Goal: Task Accomplishment & Management: Use online tool/utility

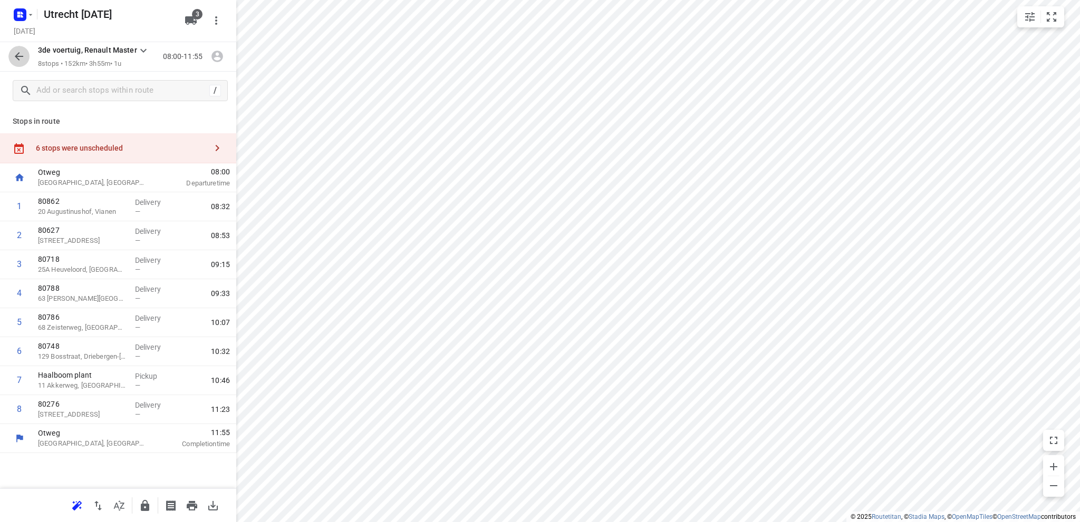
click at [19, 56] on icon "button" at bounding box center [19, 56] width 8 height 8
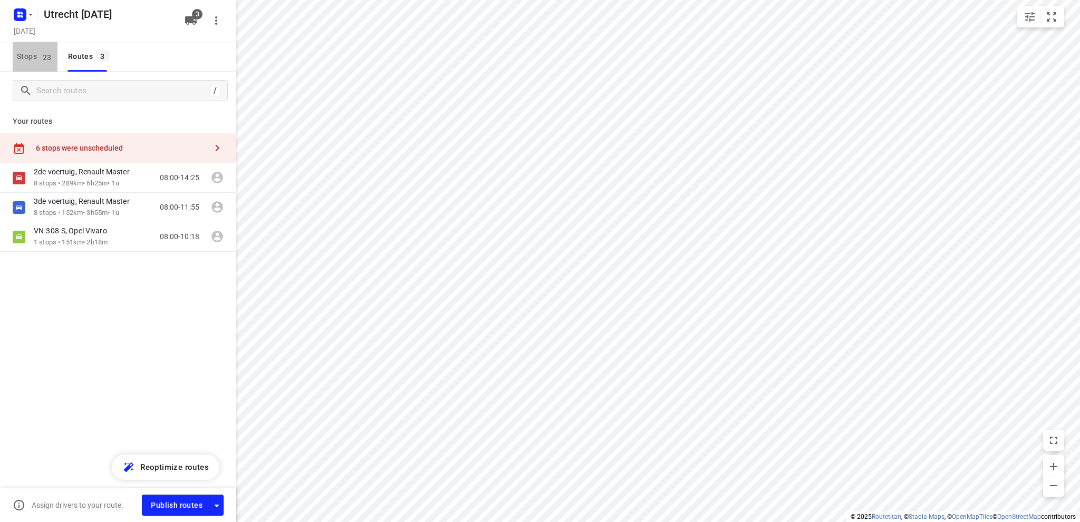
click at [21, 55] on span "Stops 23" at bounding box center [37, 56] width 41 height 13
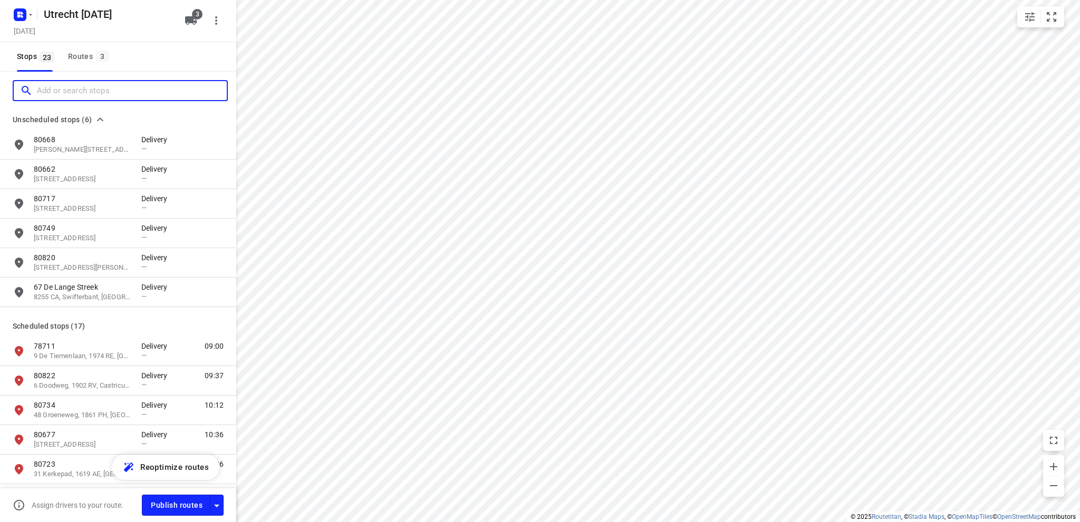
click at [74, 92] on input "Add or search stops" at bounding box center [132, 91] width 190 height 16
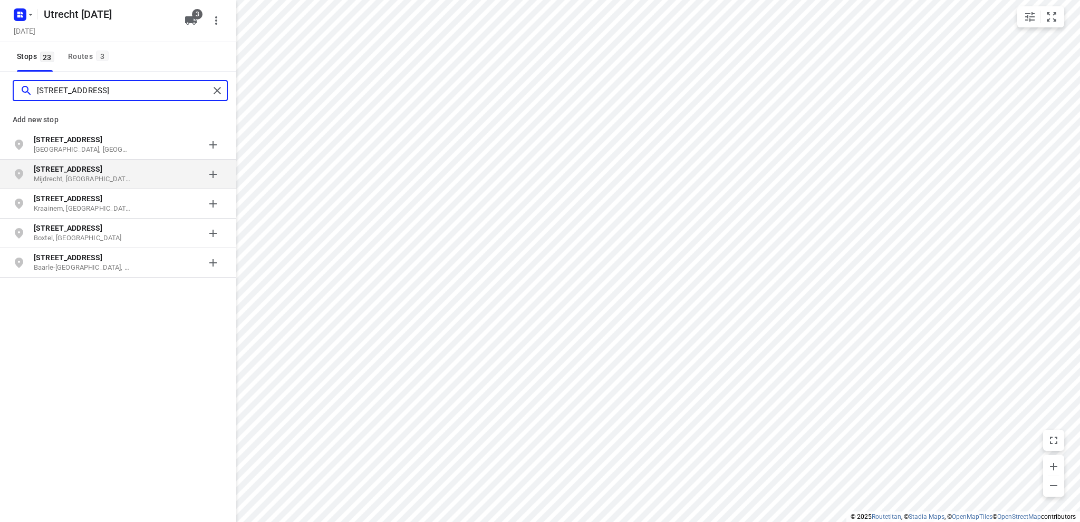
type input "hertogenstraat 39"
click at [101, 172] on p "Hertogenstraat 39" at bounding box center [82, 169] width 97 height 11
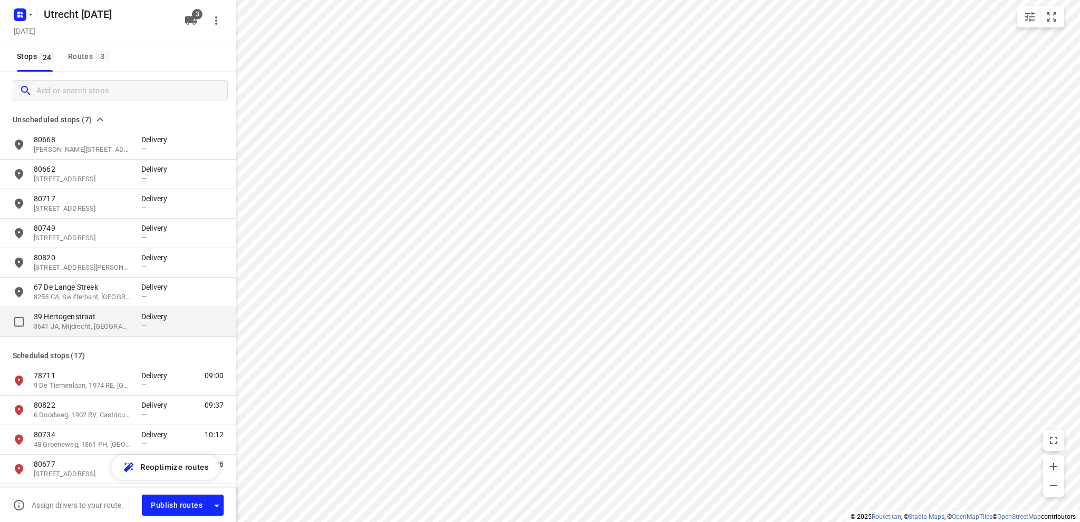
click at [66, 322] on p "3641 JA, Mijdrecht, NL" at bounding box center [82, 327] width 97 height 10
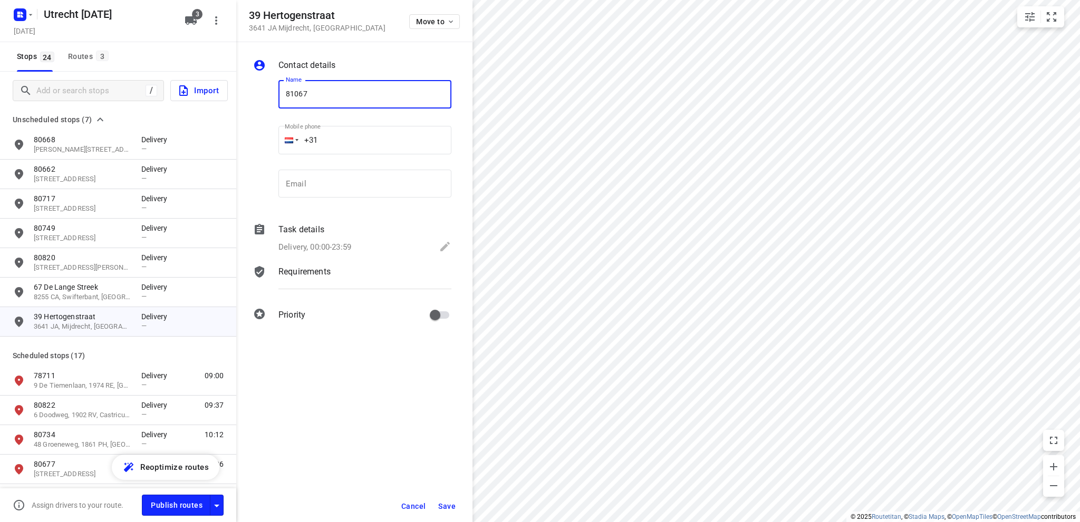
type input "81067"
click at [443, 244] on icon at bounding box center [445, 246] width 13 height 13
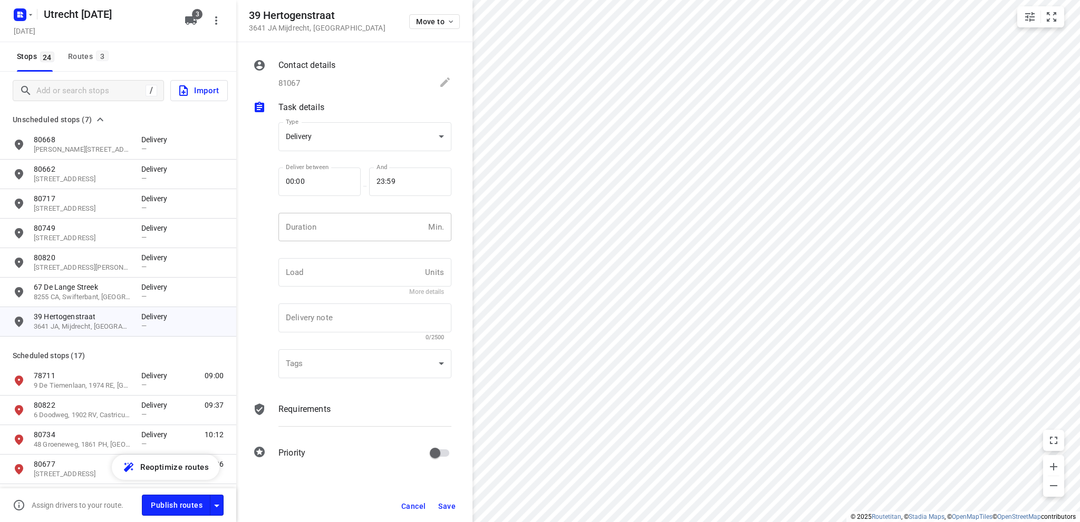
click at [333, 227] on input "number" at bounding box center [350, 227] width 145 height 28
type input "10"
click at [448, 503] on span "Save" at bounding box center [446, 506] width 17 height 8
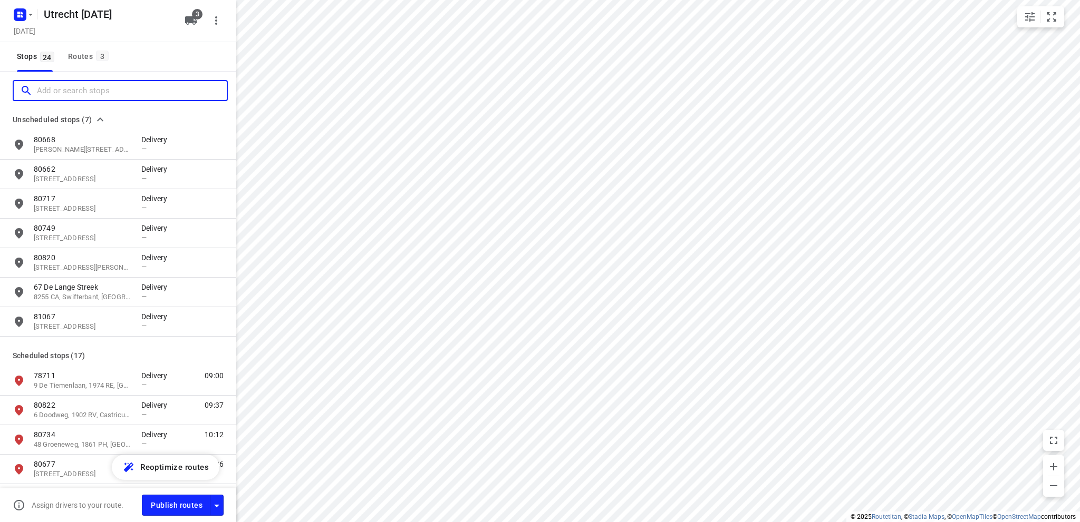
click at [101, 89] on input "Add or search stops" at bounding box center [132, 91] width 190 height 16
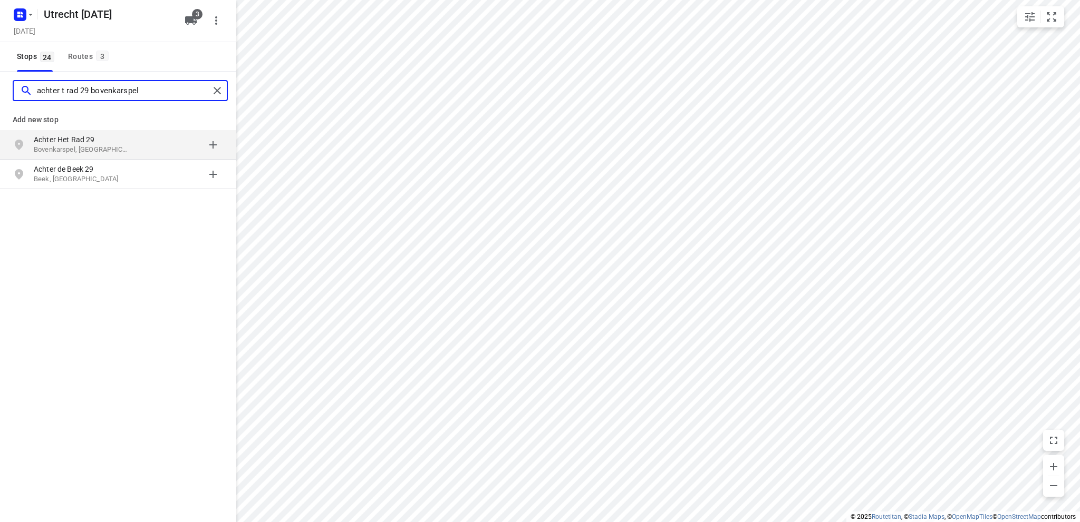
type input "achter t rad 29 bovenkarspel"
click at [131, 143] on p "Achter Het Rad 29" at bounding box center [88, 139] width 108 height 11
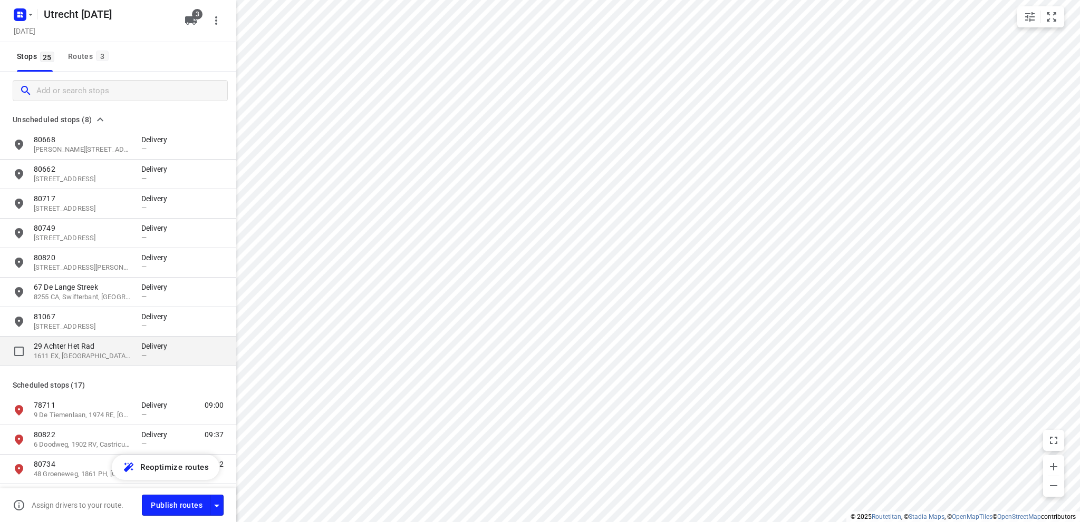
click at [95, 354] on p "1611 EX, Bovenkarspel, NL" at bounding box center [82, 357] width 97 height 10
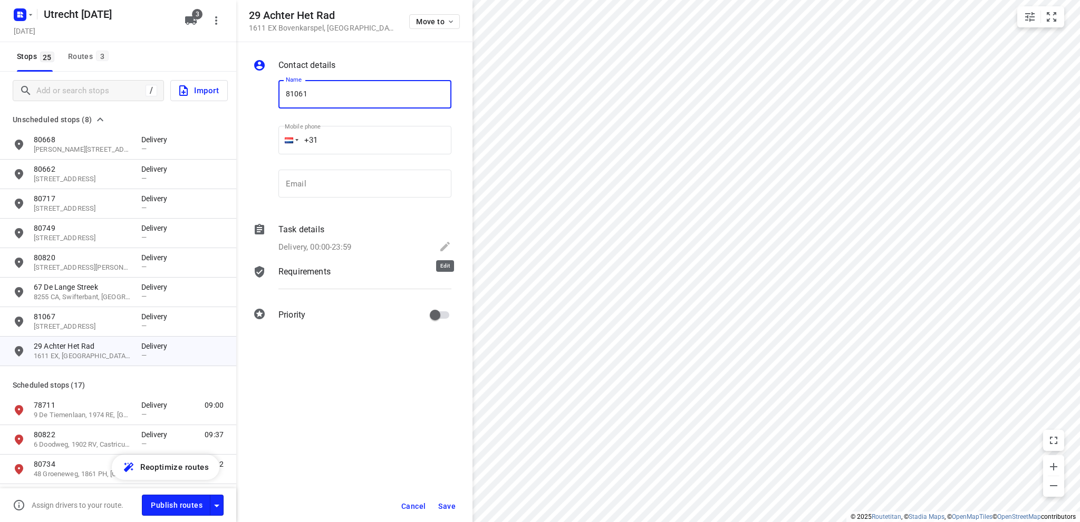
type input "81061"
click at [450, 244] on icon at bounding box center [445, 246] width 13 height 13
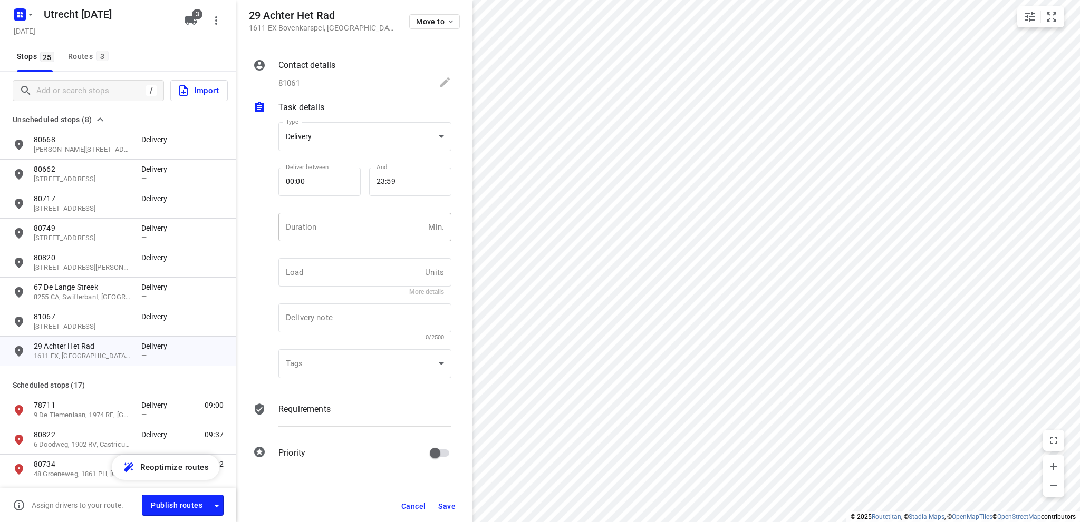
click at [359, 231] on input "number" at bounding box center [350, 227] width 145 height 28
type input "10"
click at [448, 501] on button "Save" at bounding box center [447, 506] width 26 height 19
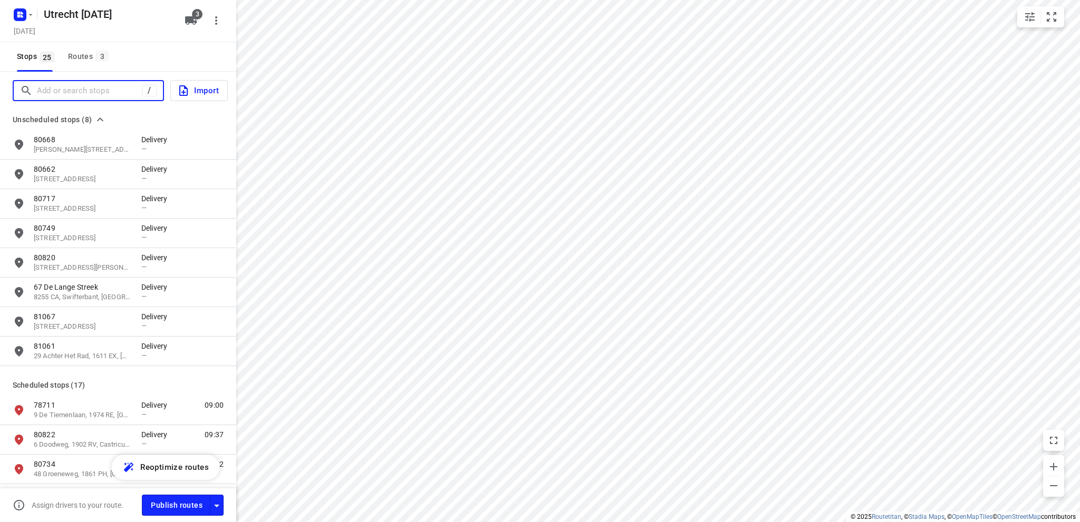
click at [114, 91] on input "Add or search stops" at bounding box center [89, 91] width 105 height 16
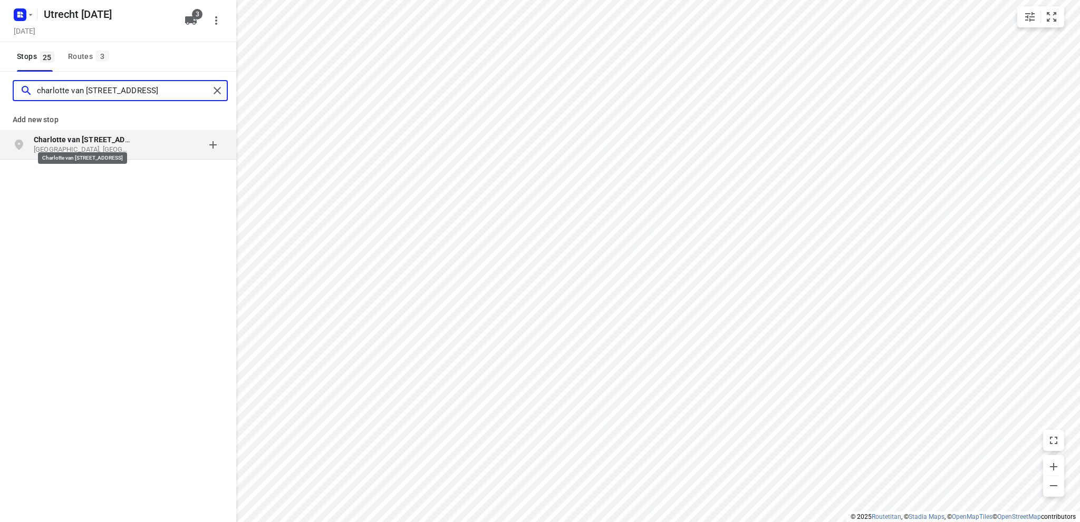
type input "charlotte van montpensierlaan 53"
click at [116, 143] on b "Charlotte van Montpensierlaan 53" at bounding box center [92, 139] width 117 height 8
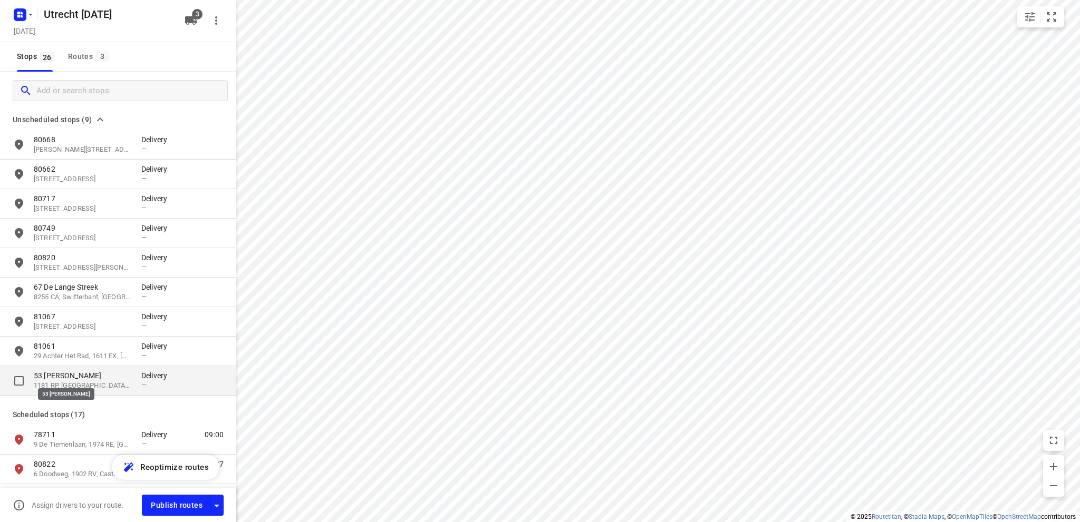
click at [90, 375] on p "53 Charlotte van Montpensierlaan" at bounding box center [82, 376] width 97 height 11
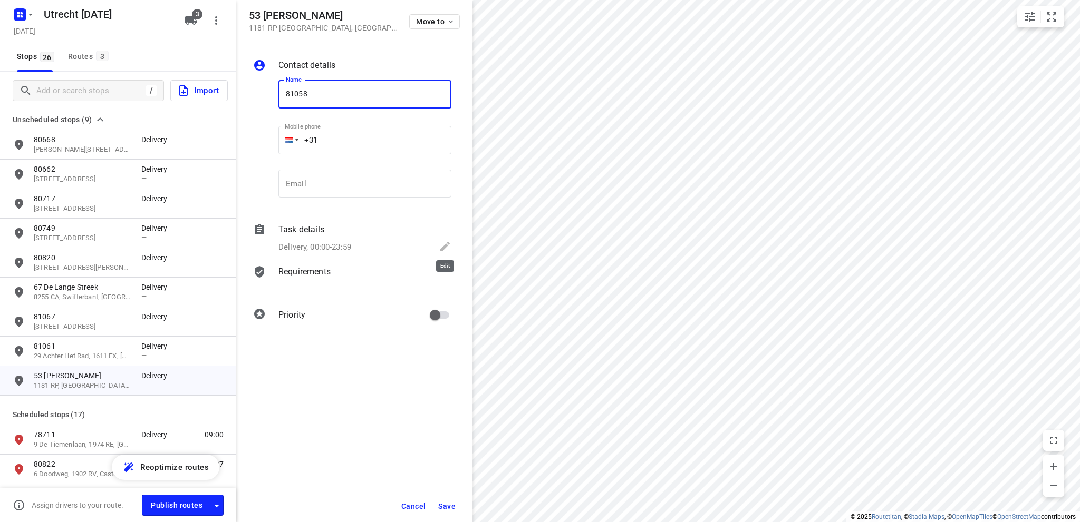
type input "81058"
click at [448, 242] on icon at bounding box center [444, 246] width 9 height 9
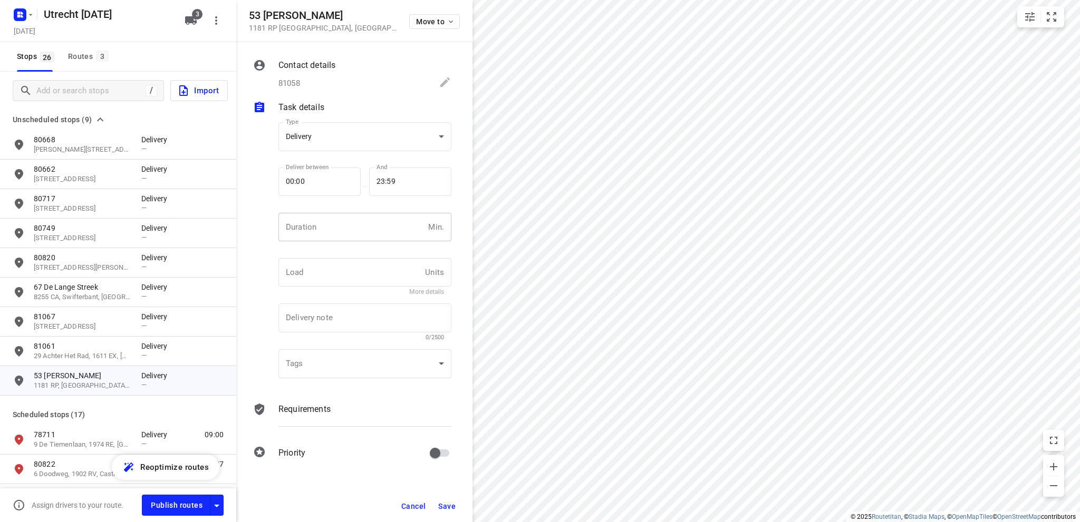
click at [315, 218] on input "number" at bounding box center [350, 227] width 145 height 28
type input "10"
click at [447, 508] on span "Save" at bounding box center [446, 506] width 17 height 8
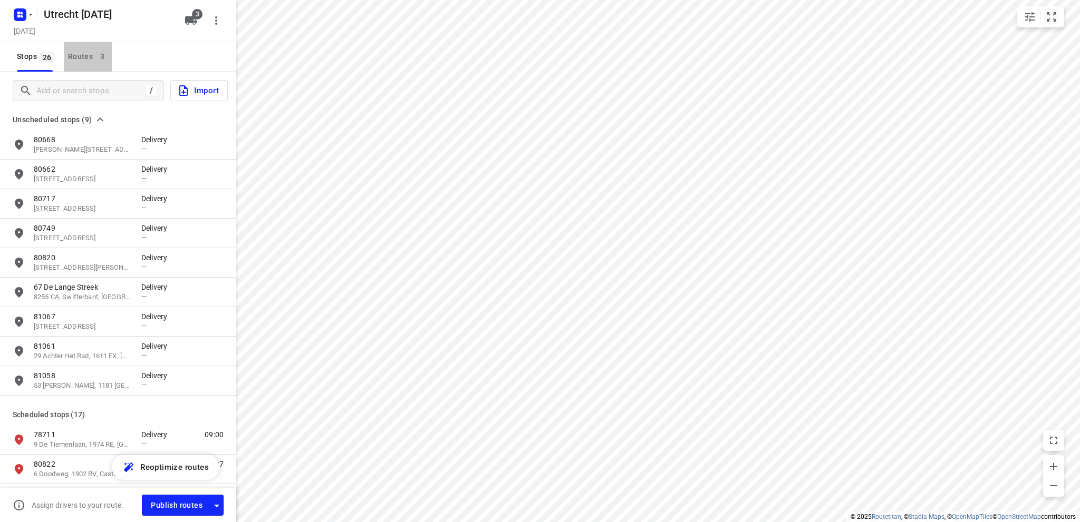
click at [82, 53] on div "Routes 3" at bounding box center [90, 56] width 44 height 13
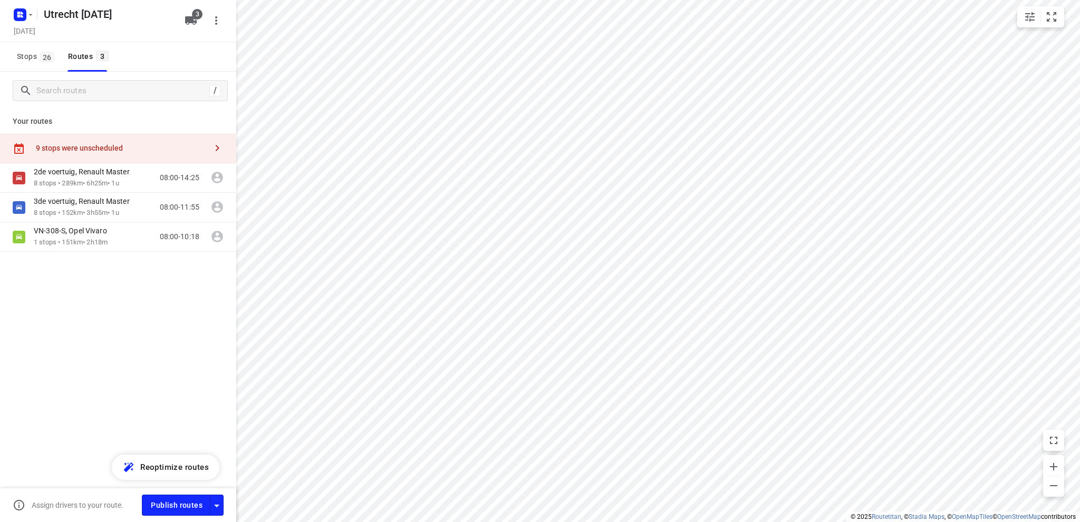
click at [103, 145] on div "9 stops were unscheduled" at bounding box center [121, 148] width 171 height 8
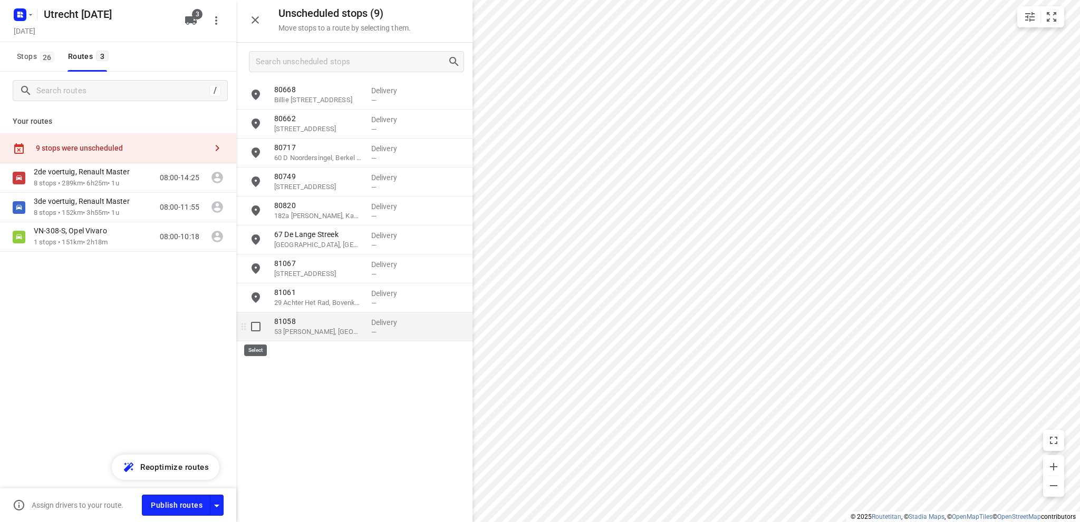
click at [256, 325] on input "grid" at bounding box center [255, 326] width 21 height 21
checkbox input "true"
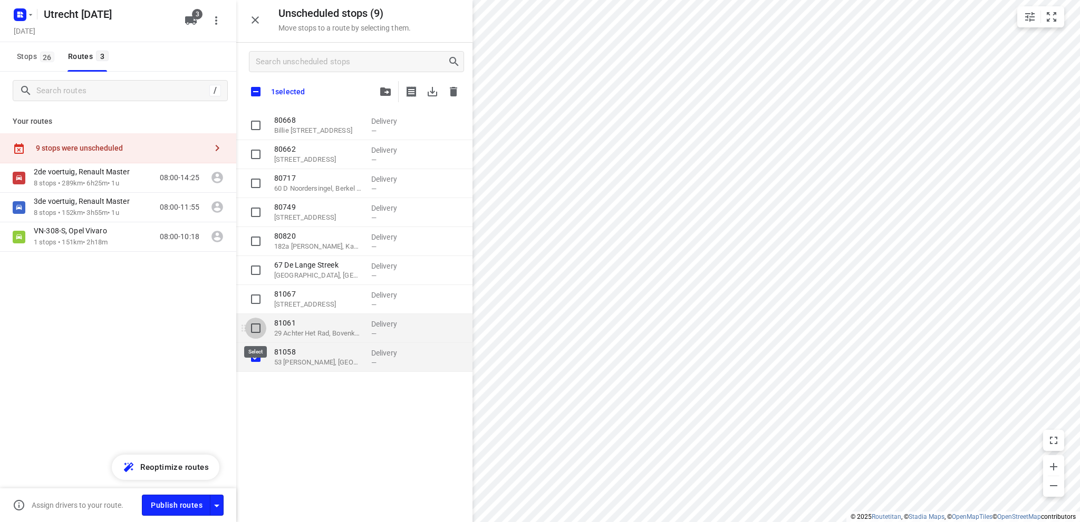
click at [252, 328] on input "grid" at bounding box center [255, 328] width 21 height 21
checkbox input "true"
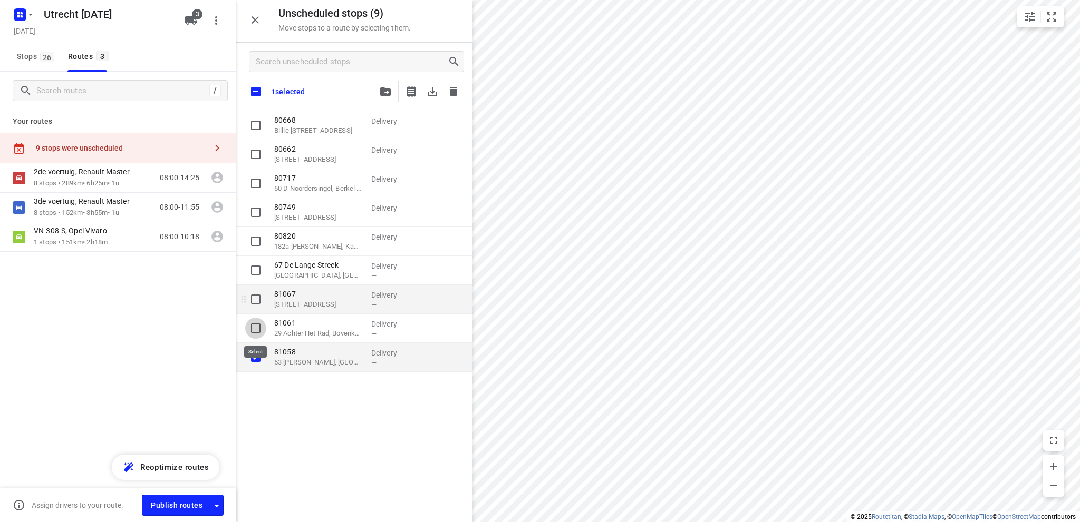
checkbox input "true"
click at [256, 299] on input "grid" at bounding box center [255, 299] width 21 height 21
checkbox input "true"
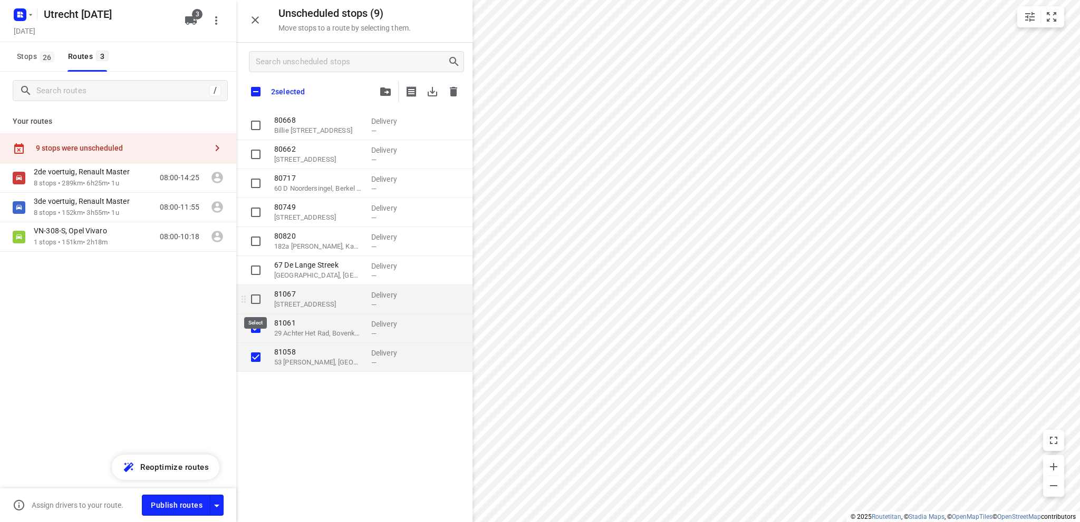
checkbox input "true"
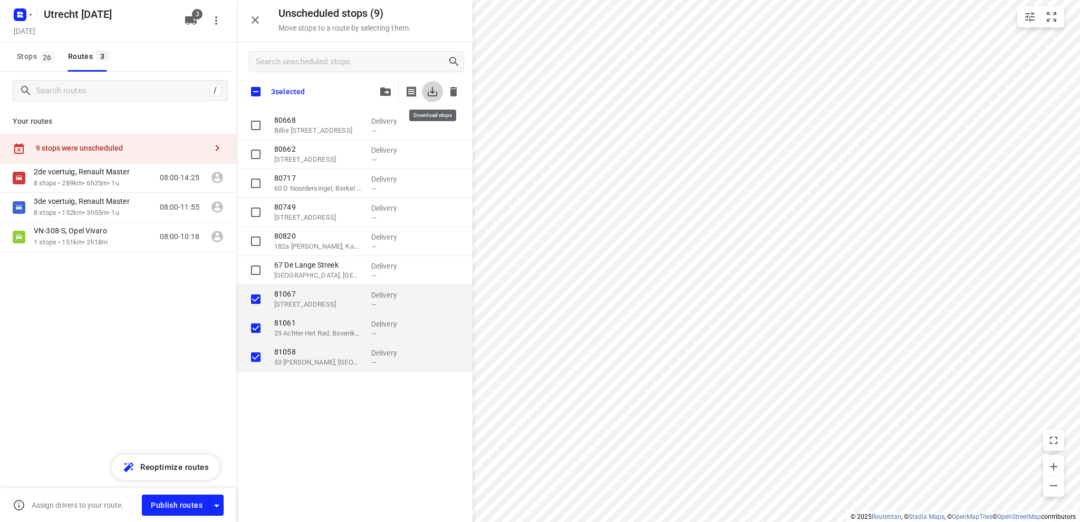
click at [435, 93] on icon "button" at bounding box center [432, 91] width 13 height 13
click at [453, 88] on icon "button" at bounding box center [453, 91] width 7 height 9
checkbox input "true"
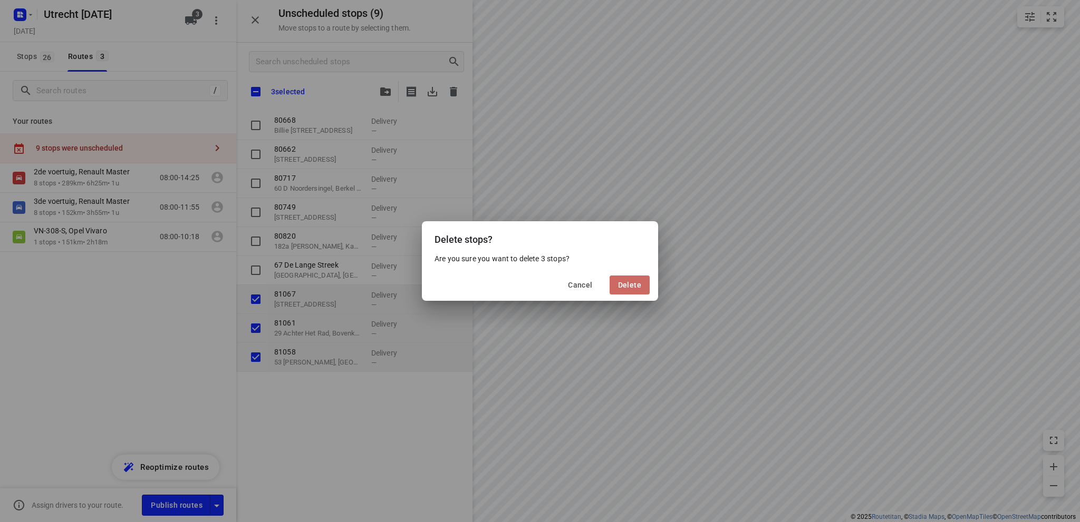
click at [630, 286] on span "Delete" at bounding box center [629, 285] width 23 height 8
checkbox input "true"
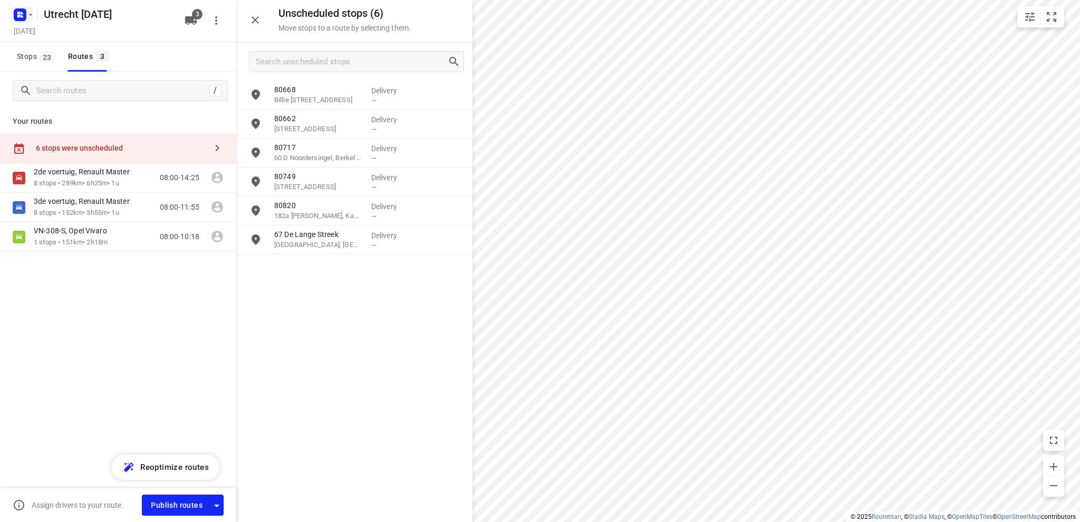
click at [22, 14] on rect "button" at bounding box center [20, 14] width 13 height 13
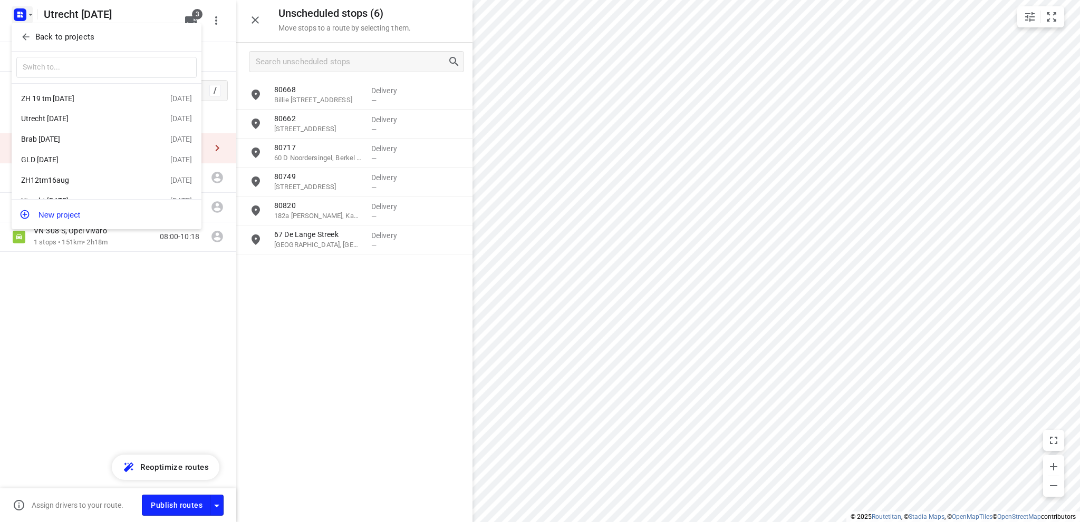
click at [44, 113] on div "Utrecht 22 aug" at bounding box center [95, 118] width 149 height 13
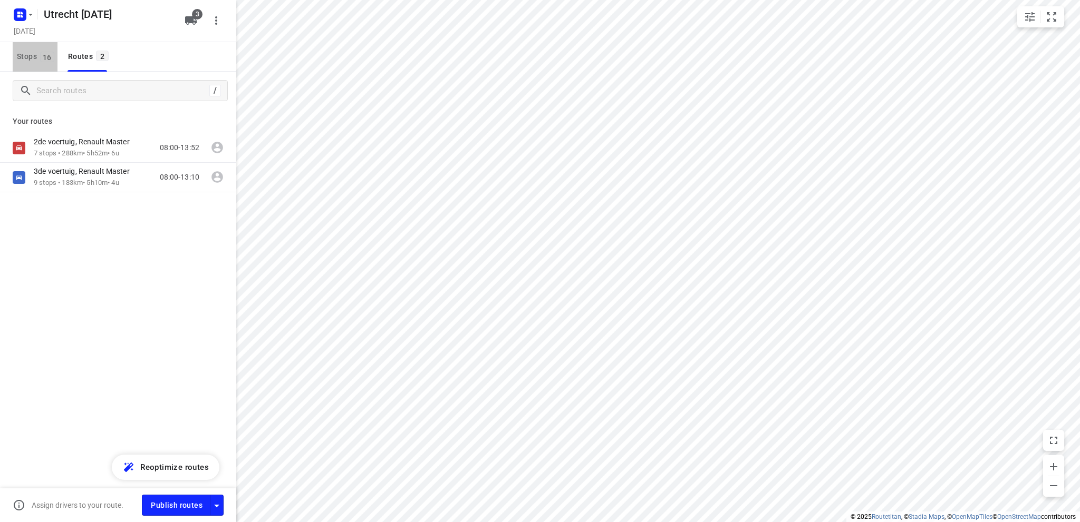
click at [24, 49] on button "Stops 16" at bounding box center [35, 57] width 45 height 30
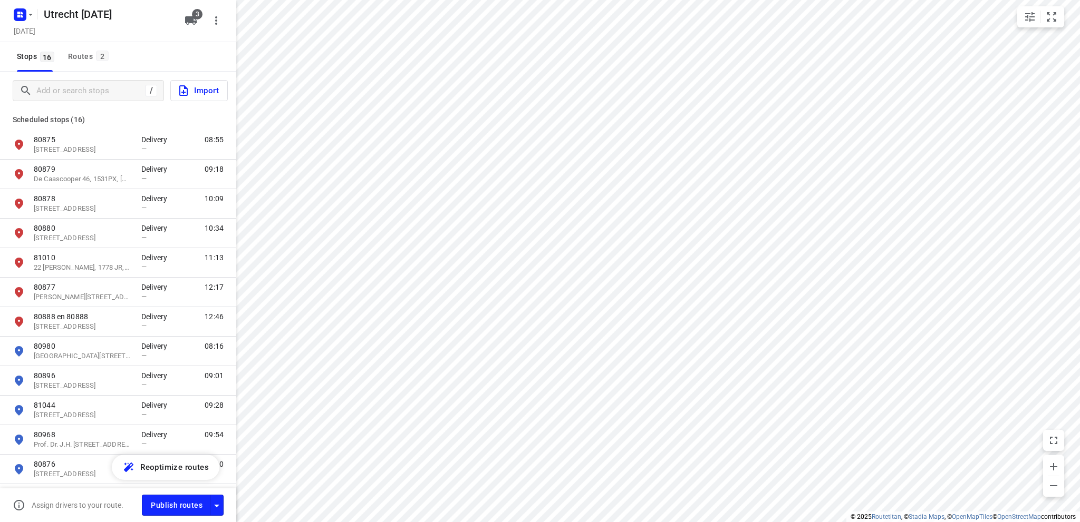
click at [200, 91] on span "Import" at bounding box center [198, 91] width 42 height 14
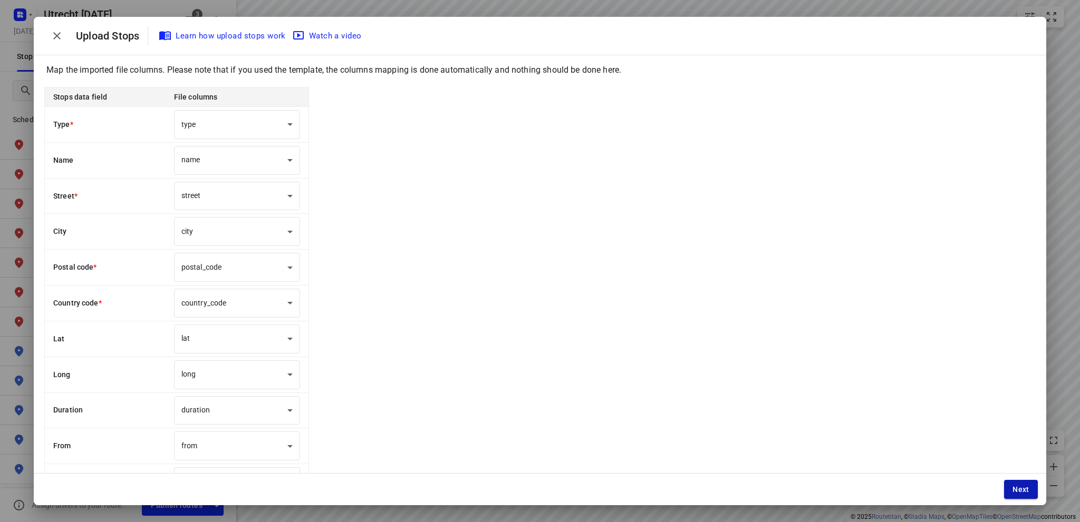
click at [1020, 487] on span "Next" at bounding box center [1020, 489] width 17 height 8
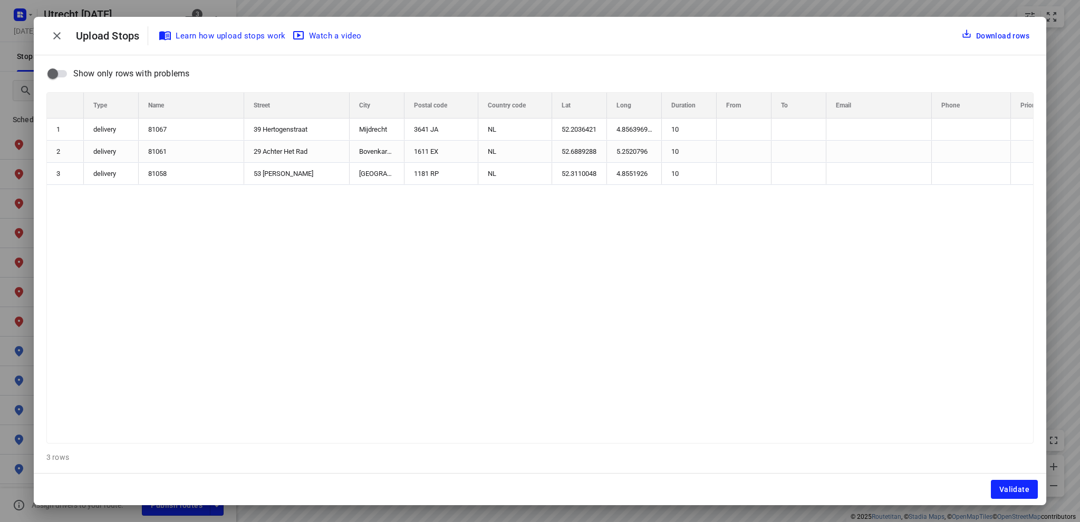
click at [1020, 487] on span "Validate" at bounding box center [1014, 489] width 30 height 8
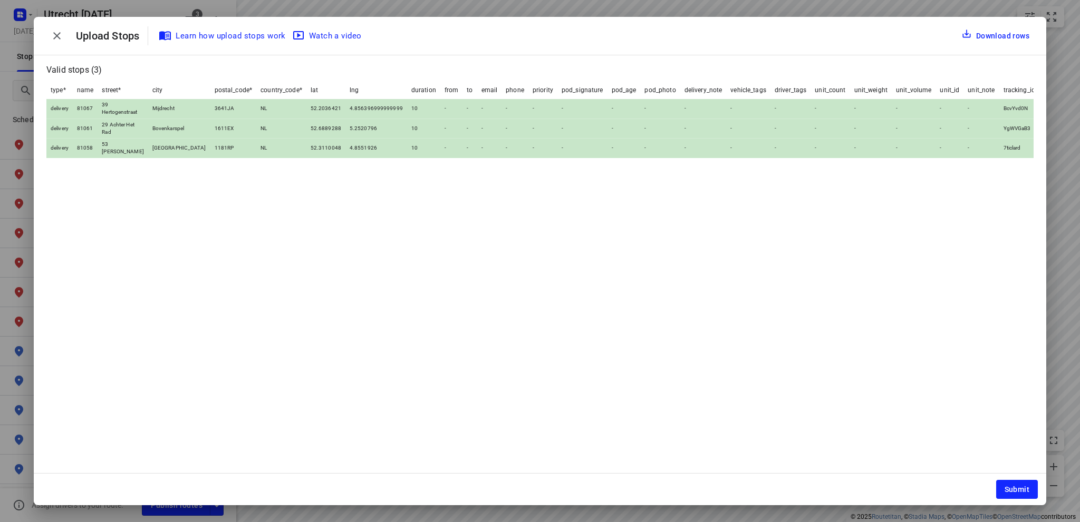
click at [1020, 487] on span "Submit" at bounding box center [1016, 489] width 25 height 8
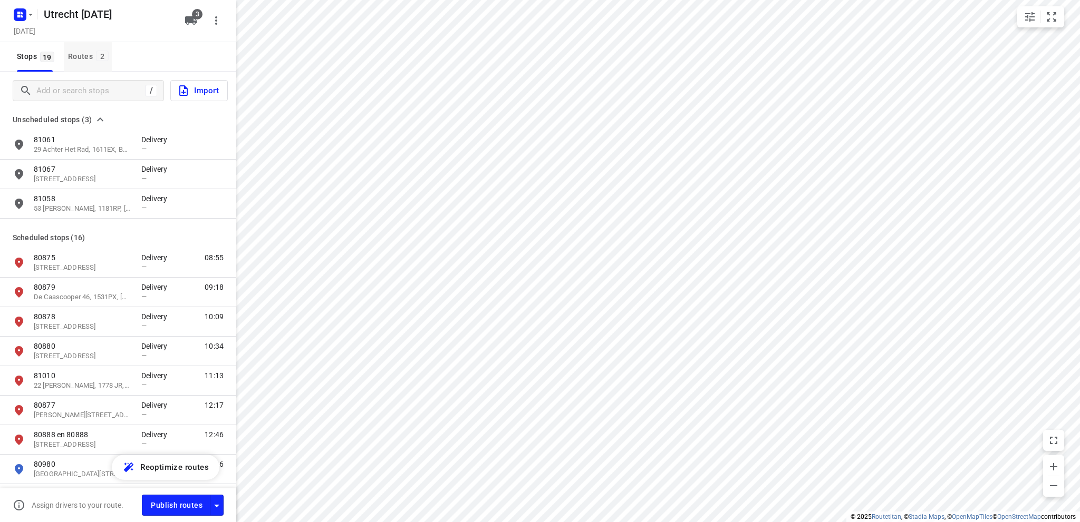
click at [79, 52] on div "Routes 2" at bounding box center [90, 56] width 44 height 13
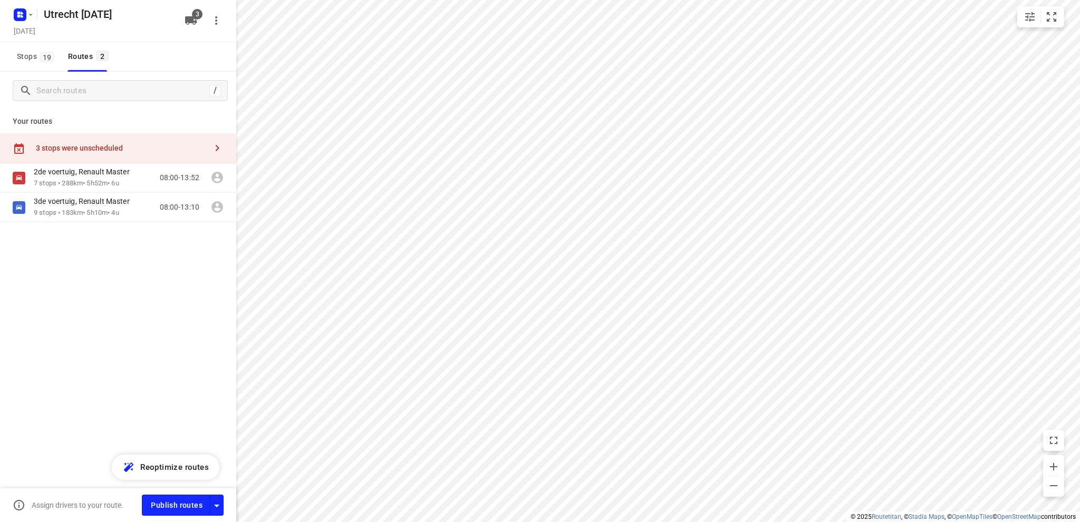
click at [115, 144] on div "3 stops were unscheduled" at bounding box center [121, 148] width 171 height 8
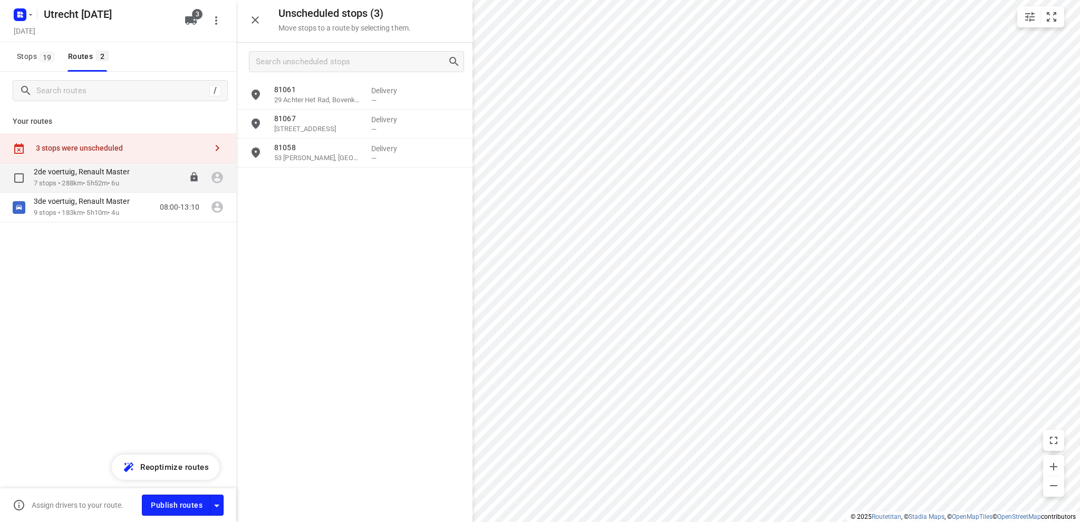
click at [89, 172] on p "2de voertuig, Renault Master" at bounding box center [85, 171] width 102 height 9
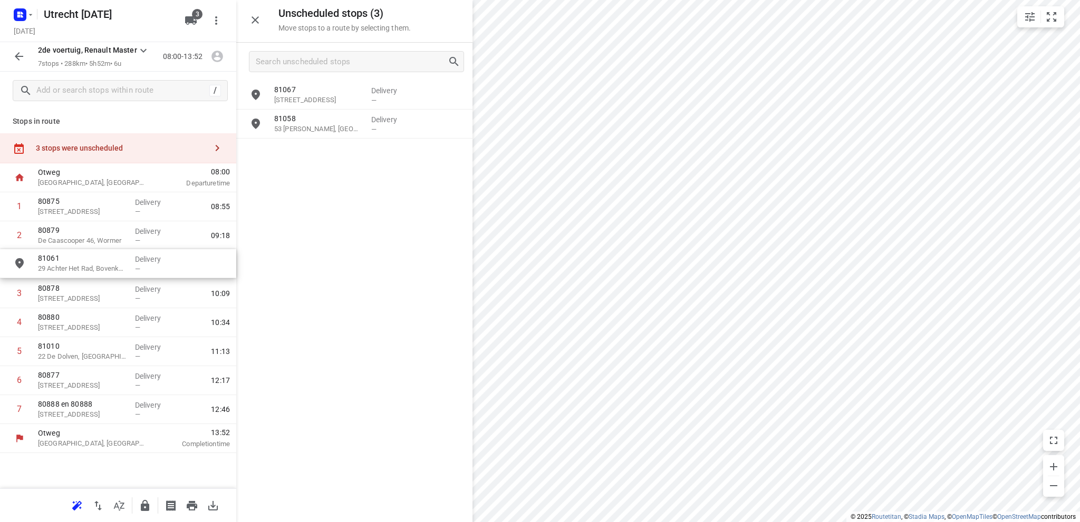
drag, startPoint x: 322, startPoint y: 103, endPoint x: 83, endPoint y: 274, distance: 294.0
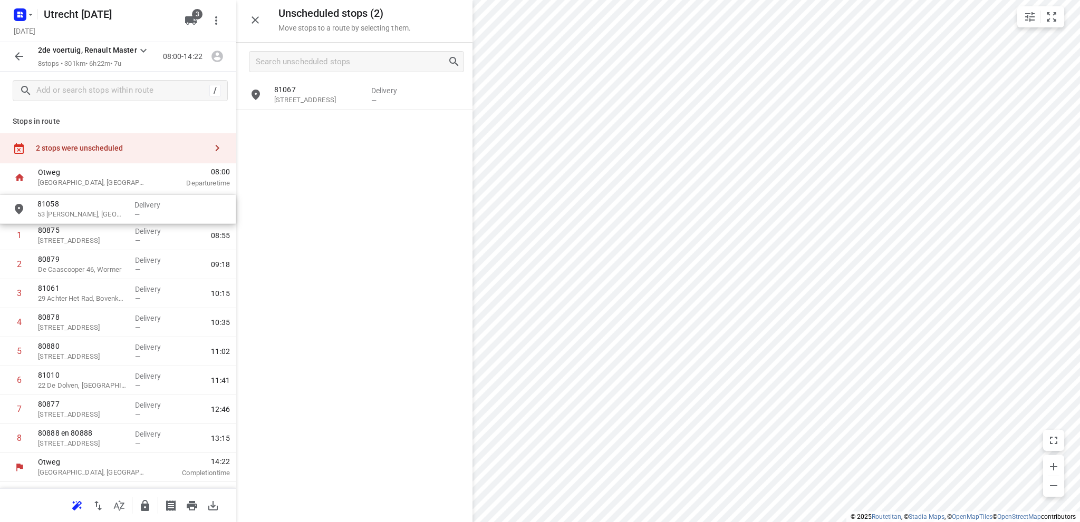
drag, startPoint x: 325, startPoint y: 130, endPoint x: 85, endPoint y: 216, distance: 254.1
drag, startPoint x: 320, startPoint y: 99, endPoint x: 73, endPoint y: 210, distance: 271.8
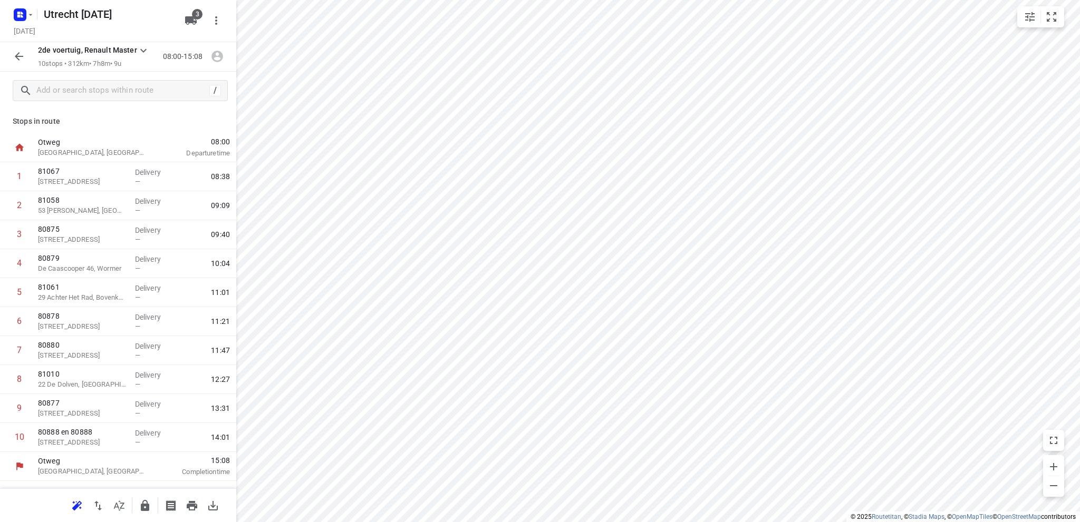
click at [19, 50] on icon "button" at bounding box center [19, 56] width 13 height 13
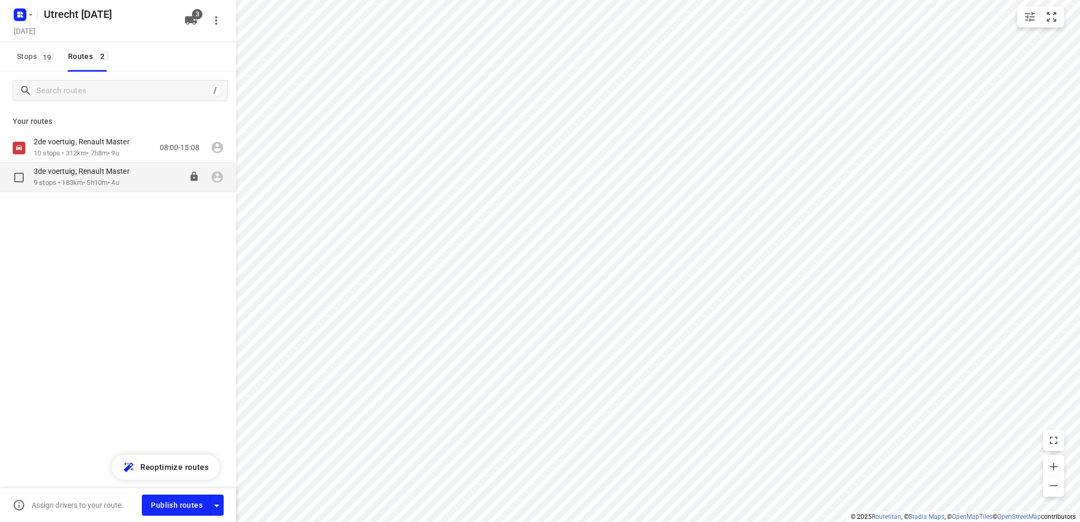
click at [74, 180] on p "9 stops • 183km • 5h10m • 4u" at bounding box center [87, 183] width 106 height 10
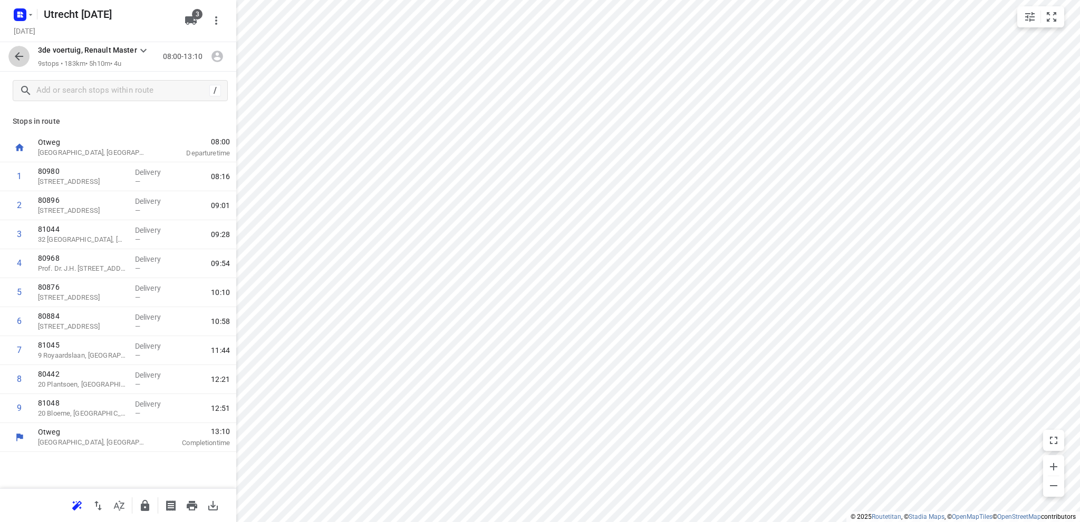
click at [22, 55] on icon "button" at bounding box center [19, 56] width 13 height 13
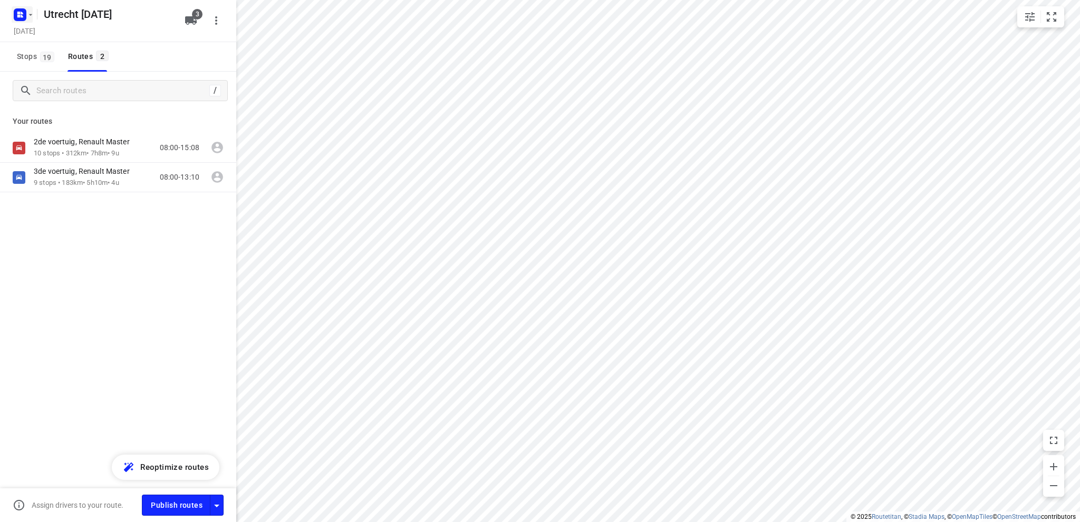
click at [23, 16] on icon "button" at bounding box center [22, 16] width 3 height 3
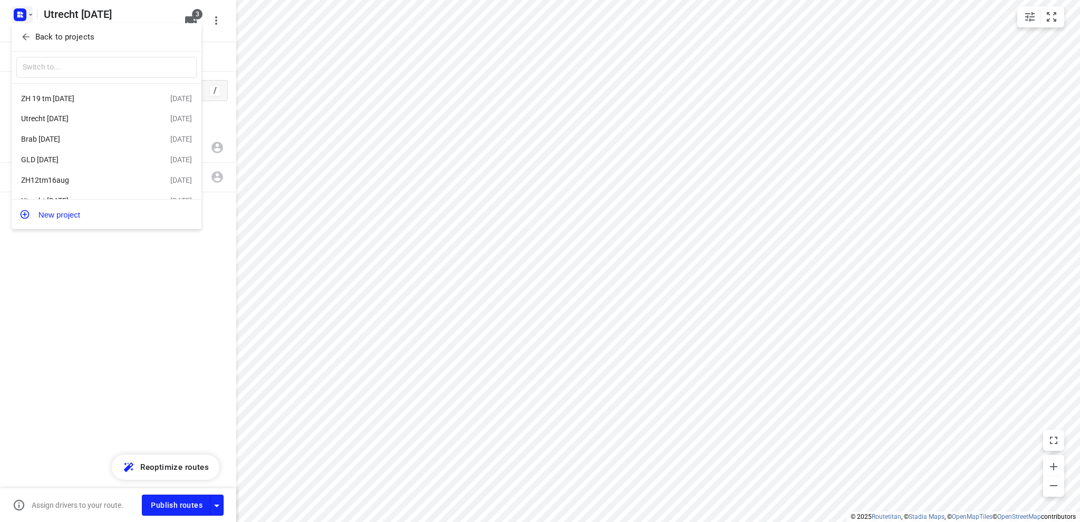
click at [77, 142] on div "Brab 20 aug" at bounding box center [81, 139] width 121 height 8
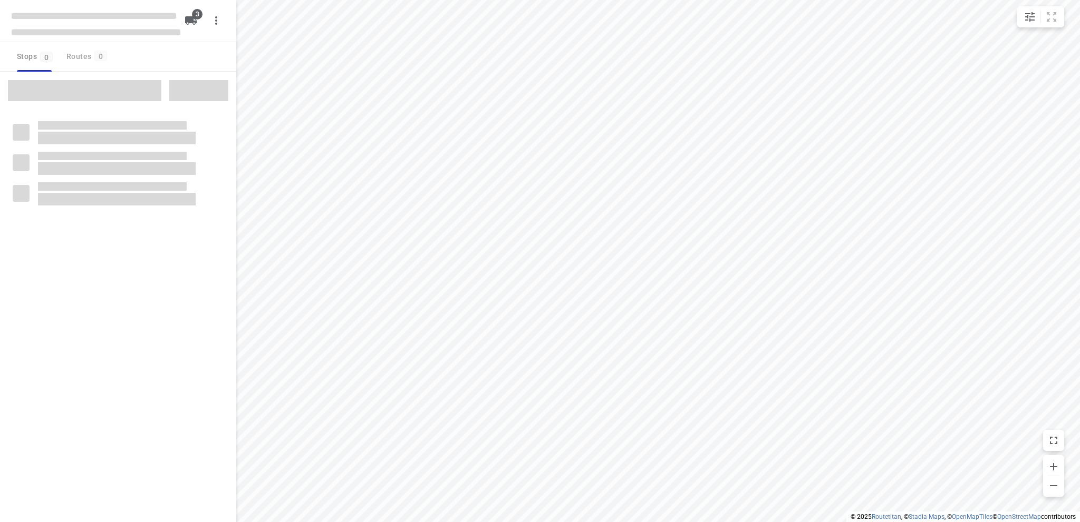
type input "distance"
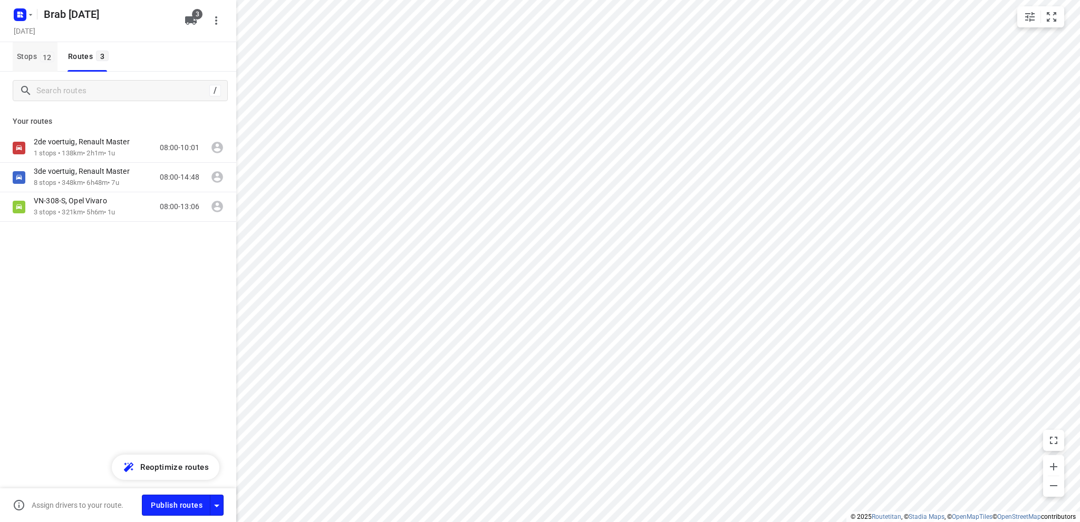
click at [27, 56] on span "Stops 12" at bounding box center [37, 56] width 41 height 13
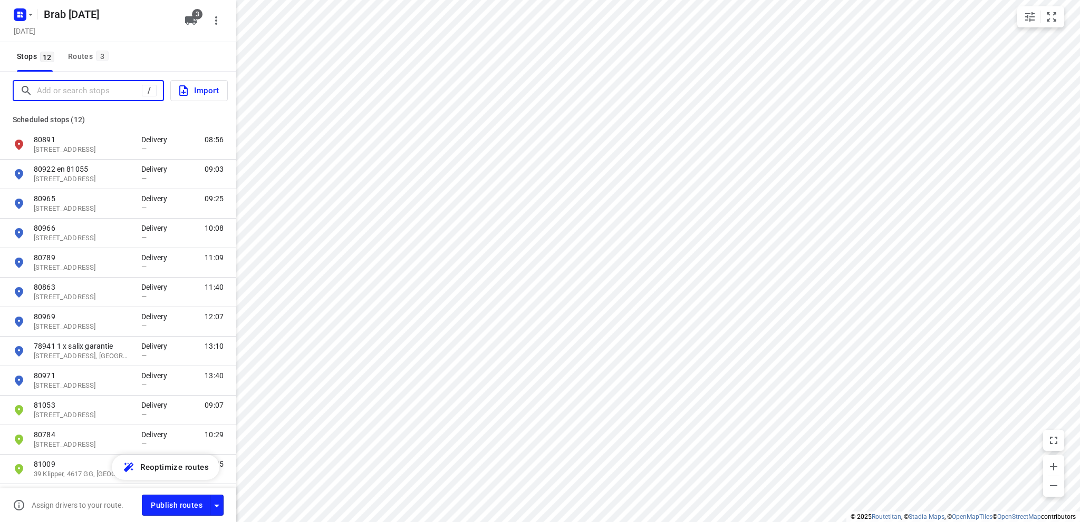
drag, startPoint x: 67, startPoint y: 92, endPoint x: 78, endPoint y: 88, distance: 11.4
click at [70, 91] on input "Add or search stops" at bounding box center [89, 91] width 105 height 16
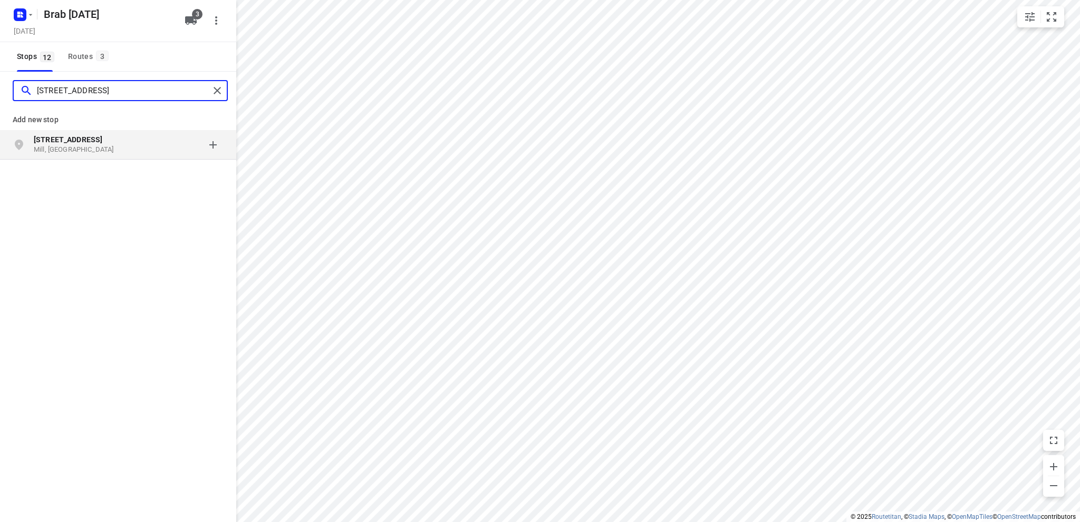
type input "cuijksedijk 32"
click at [79, 141] on b "Cuijksedijk 32" at bounding box center [68, 139] width 69 height 8
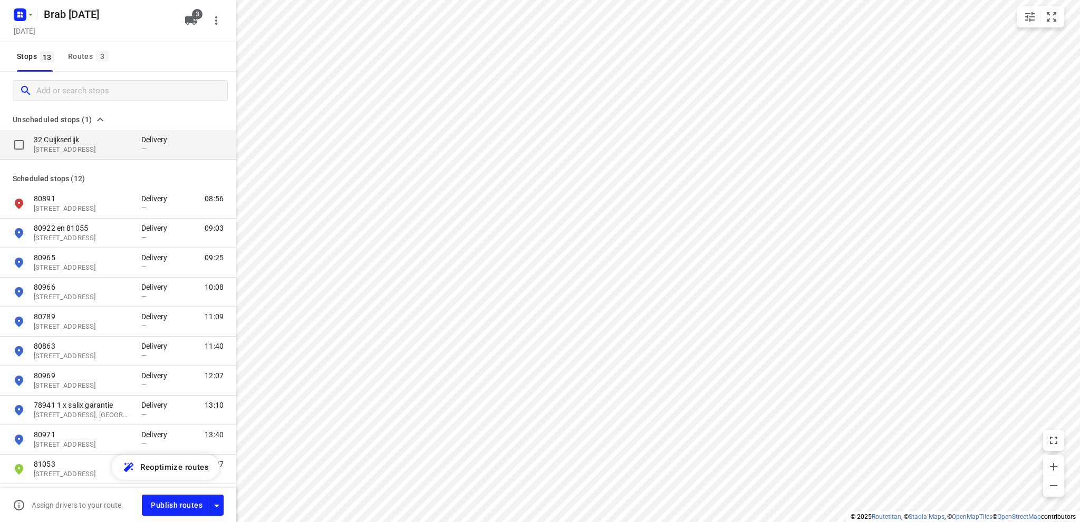
click at [80, 145] on p "5451 NP, Mill, NL" at bounding box center [82, 150] width 97 height 10
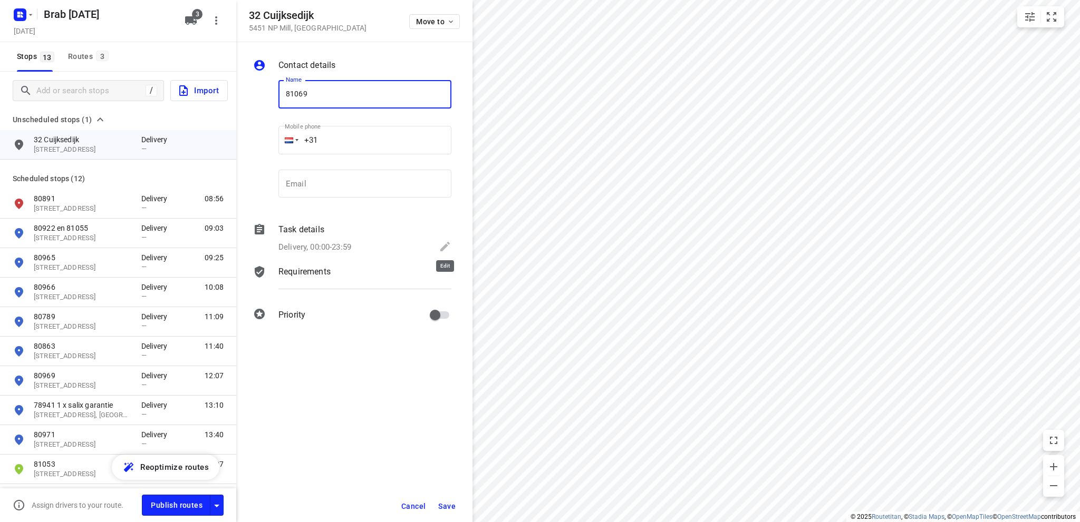
type input "81069"
click at [445, 244] on icon at bounding box center [445, 246] width 13 height 13
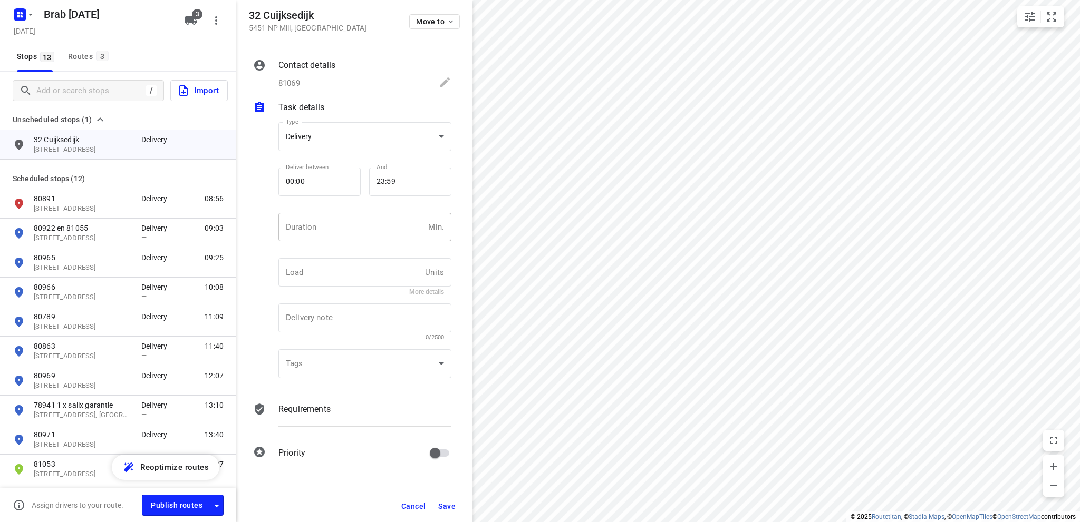
click at [304, 231] on input "number" at bounding box center [350, 227] width 145 height 28
type input "10"
click at [449, 506] on span "Save" at bounding box center [446, 506] width 17 height 8
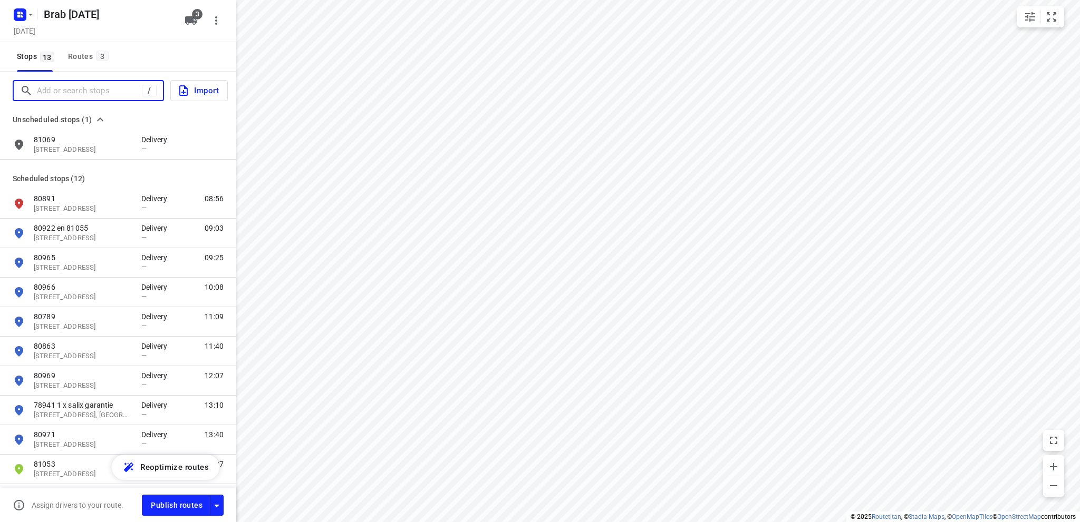
click at [61, 89] on input "Add or search stops" at bounding box center [89, 91] width 105 height 16
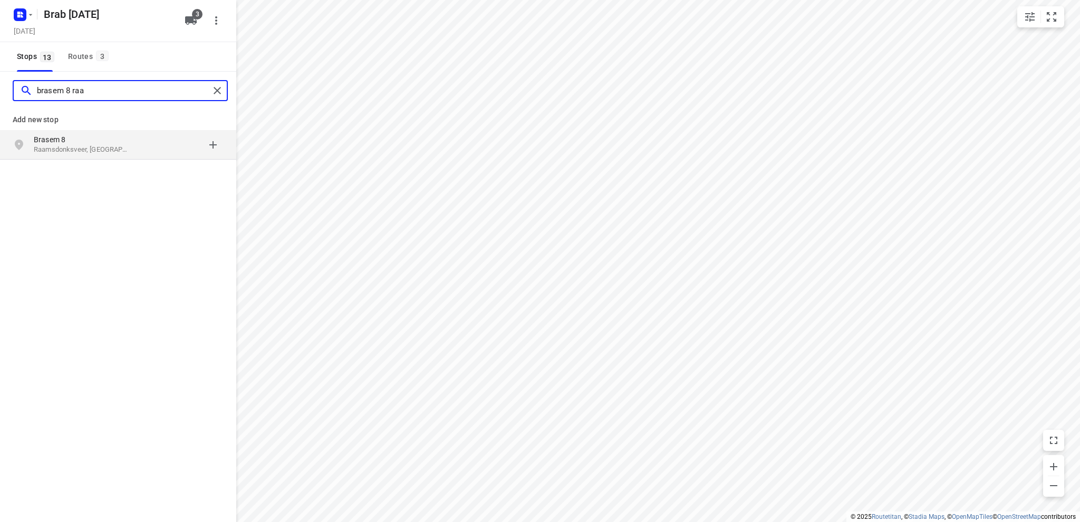
type input "brasem 8 raa"
click at [76, 141] on p "Brasem 8" at bounding box center [82, 139] width 97 height 11
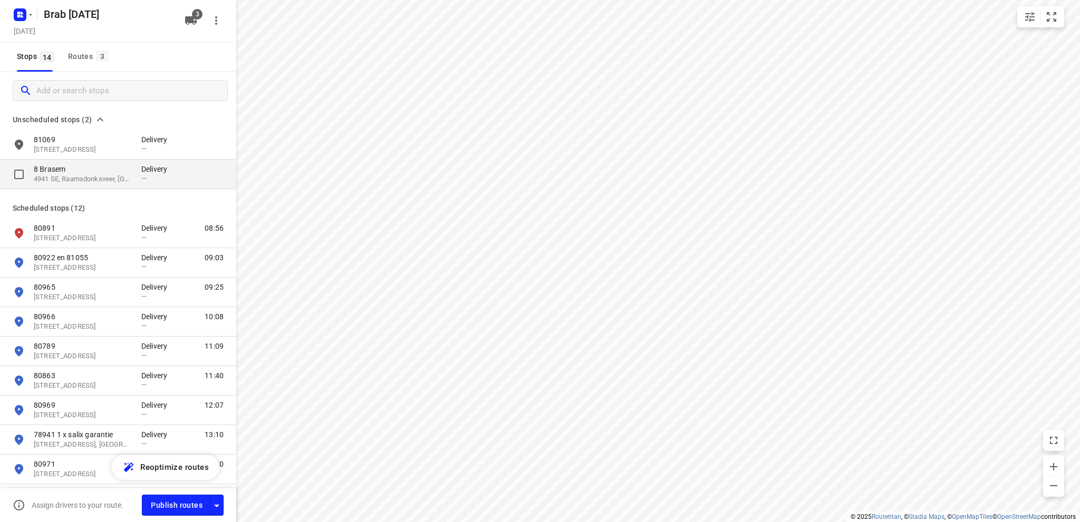
click at [70, 173] on p "8 Brasem" at bounding box center [82, 169] width 97 height 11
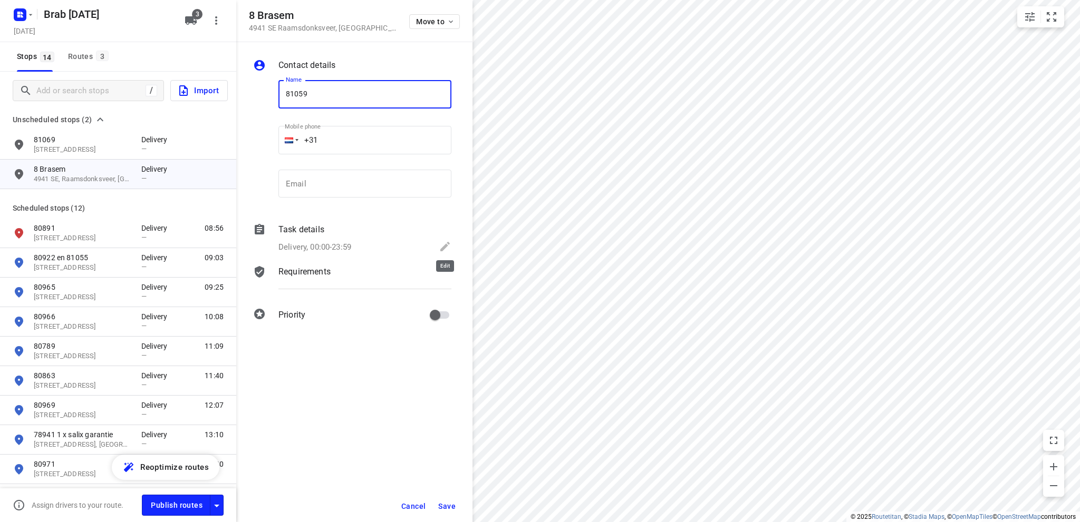
type input "81059"
click at [443, 244] on icon at bounding box center [445, 246] width 13 height 13
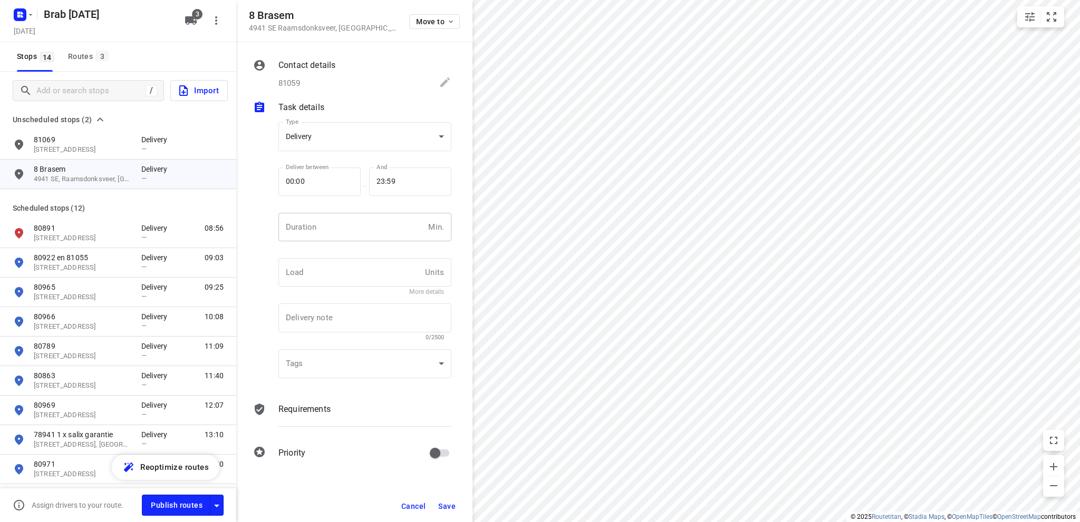
click at [336, 229] on input "number" at bounding box center [350, 227] width 145 height 28
type input "10"
click at [446, 502] on span "Save" at bounding box center [446, 506] width 17 height 8
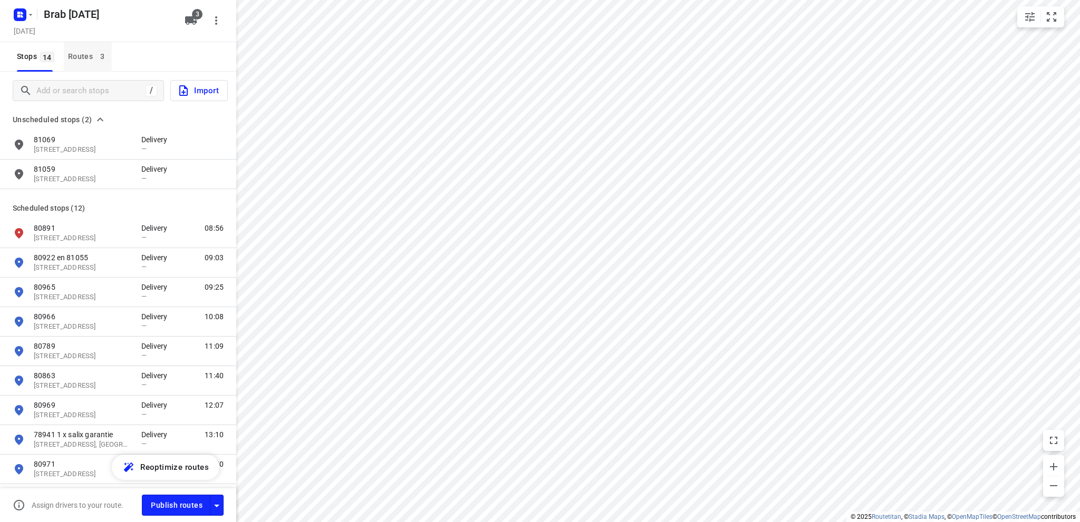
click at [90, 51] on div "Routes 3" at bounding box center [90, 56] width 44 height 13
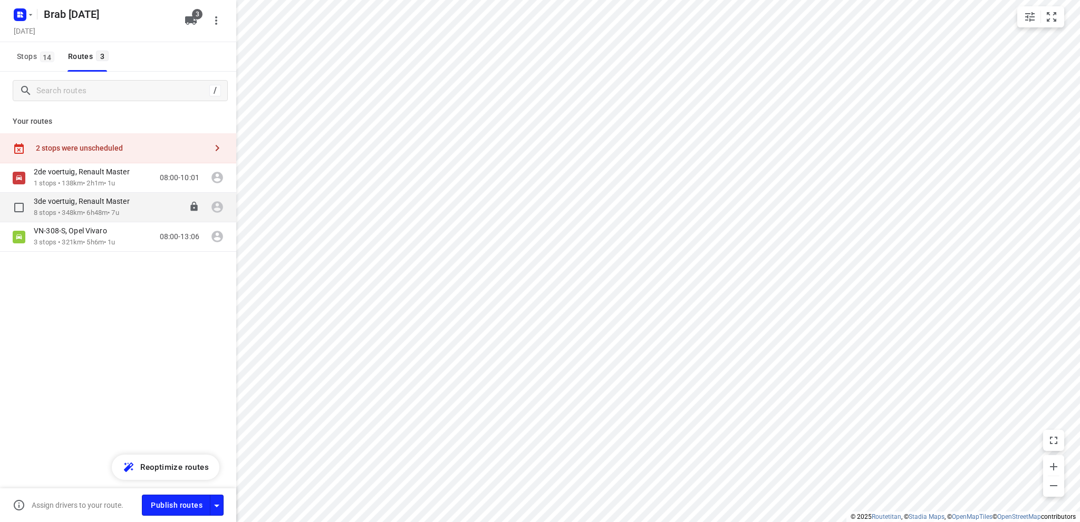
click at [81, 206] on div "3de voertuig, Renault Master" at bounding box center [87, 203] width 106 height 12
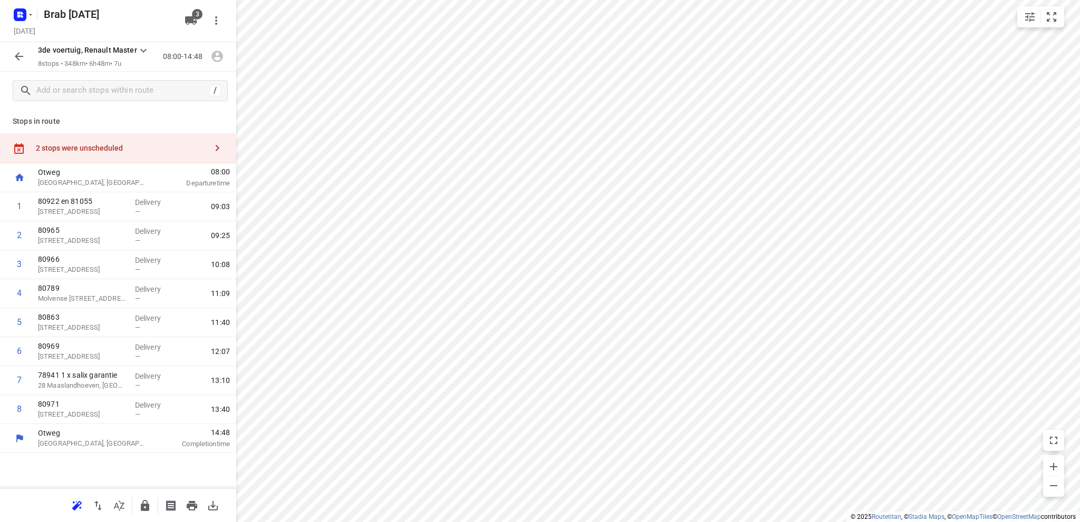
drag, startPoint x: 81, startPoint y: 147, endPoint x: 96, endPoint y: 145, distance: 16.0
click at [81, 147] on div "2 stops were unscheduled" at bounding box center [121, 148] width 171 height 8
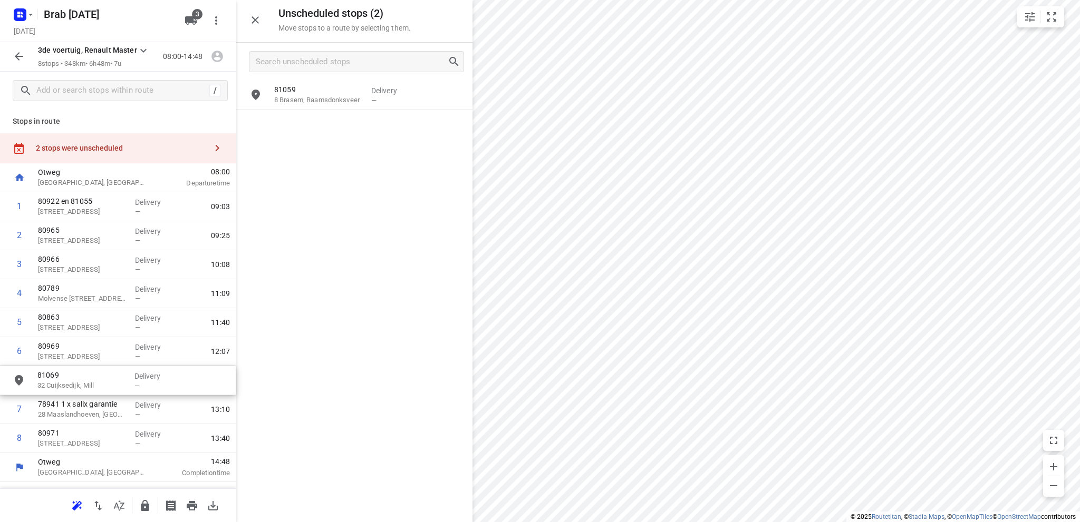
drag, startPoint x: 319, startPoint y: 100, endPoint x: 80, endPoint y: 386, distance: 373.1
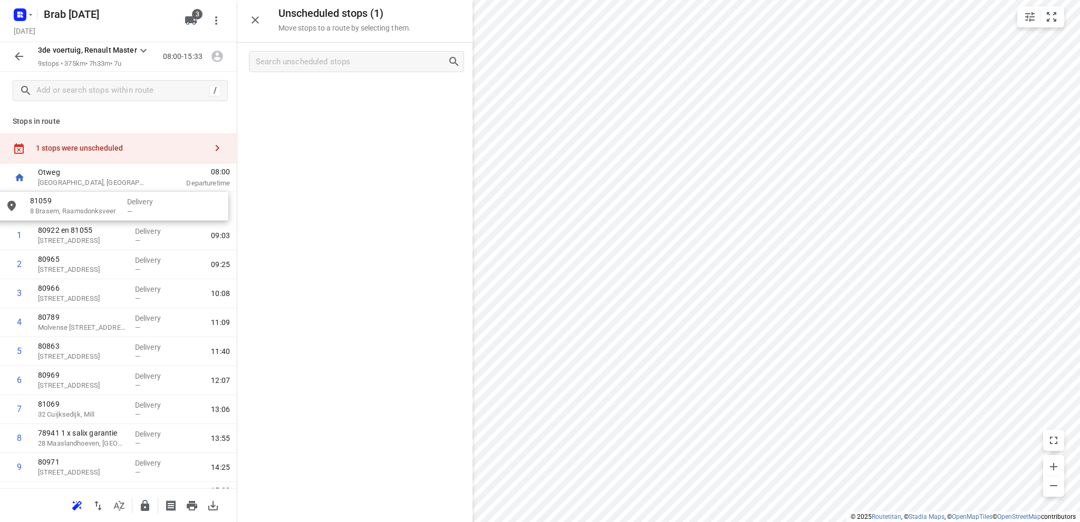
drag, startPoint x: 337, startPoint y: 92, endPoint x: 89, endPoint y: 204, distance: 272.3
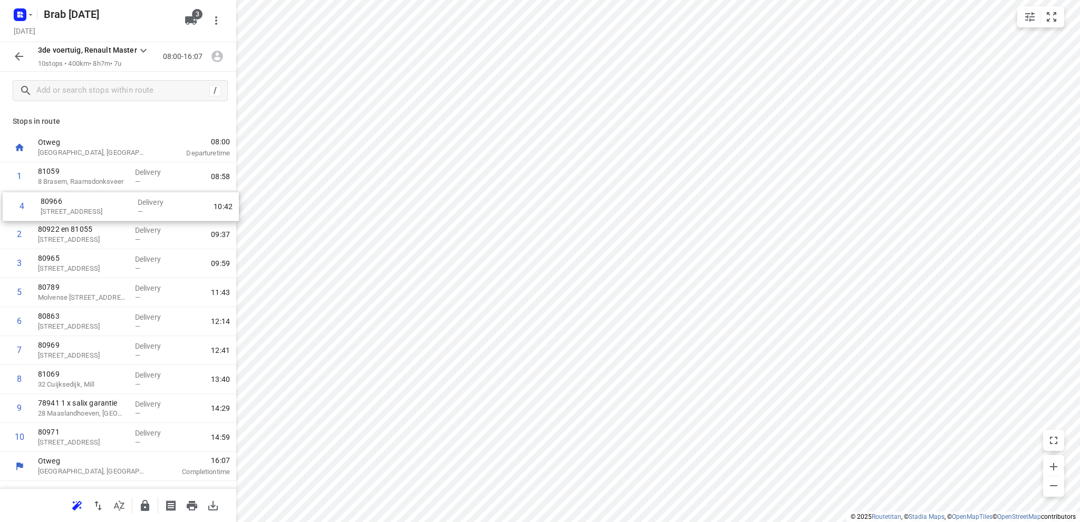
drag, startPoint x: 91, startPoint y: 275, endPoint x: 93, endPoint y: 215, distance: 60.7
click at [93, 215] on div "1 81059 8 Brasem, Raamsdonksveer Delivery — 08:58 2 80922 en 81055 Kloosterstra…" at bounding box center [118, 307] width 236 height 290
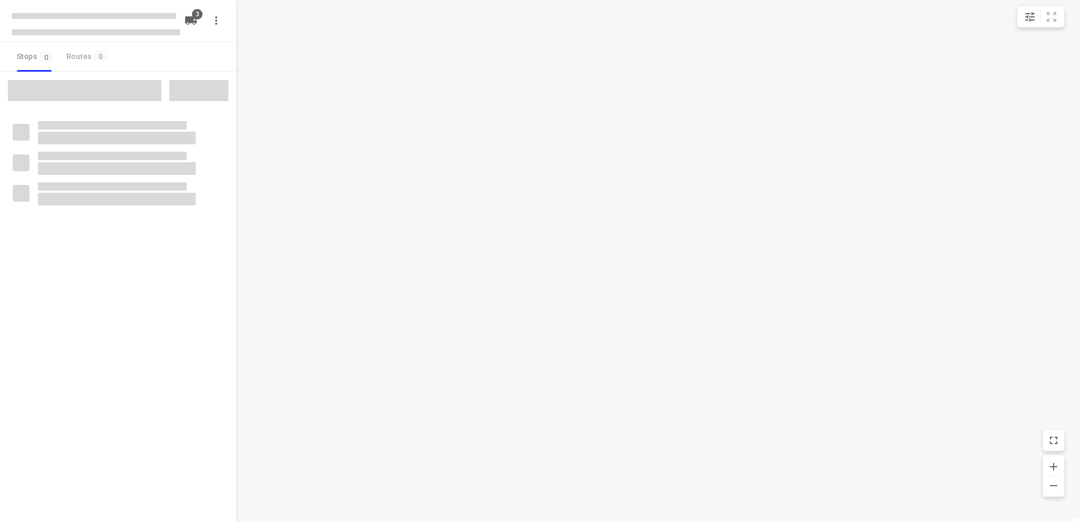
type input "distance"
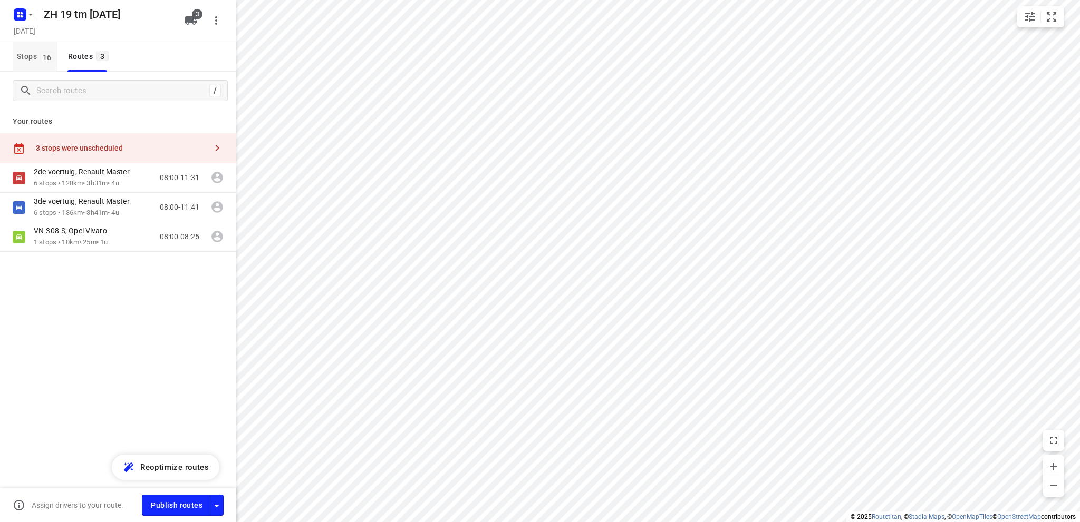
click at [30, 51] on span "Stops 16" at bounding box center [37, 56] width 41 height 13
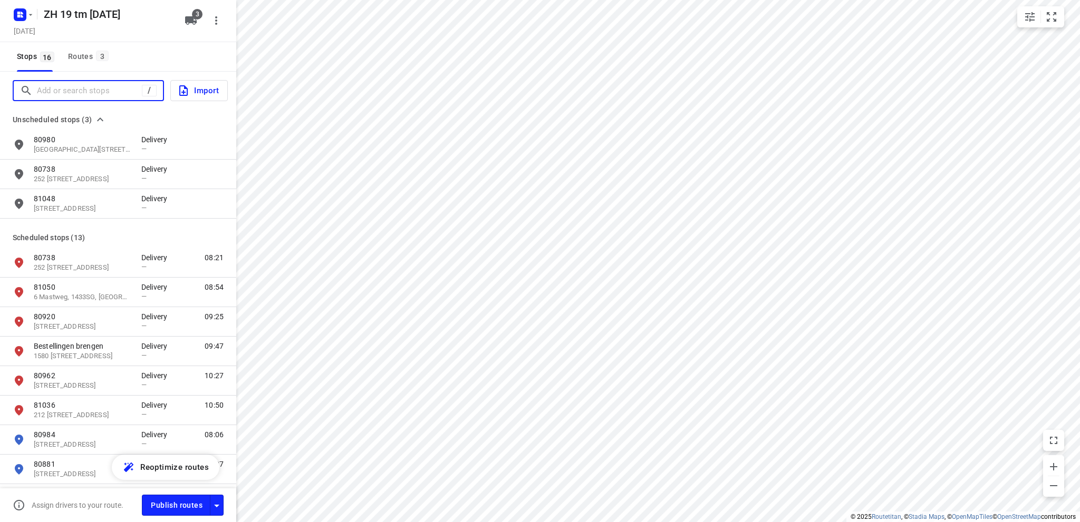
click at [80, 91] on input "Add or search stops" at bounding box center [89, 91] width 105 height 16
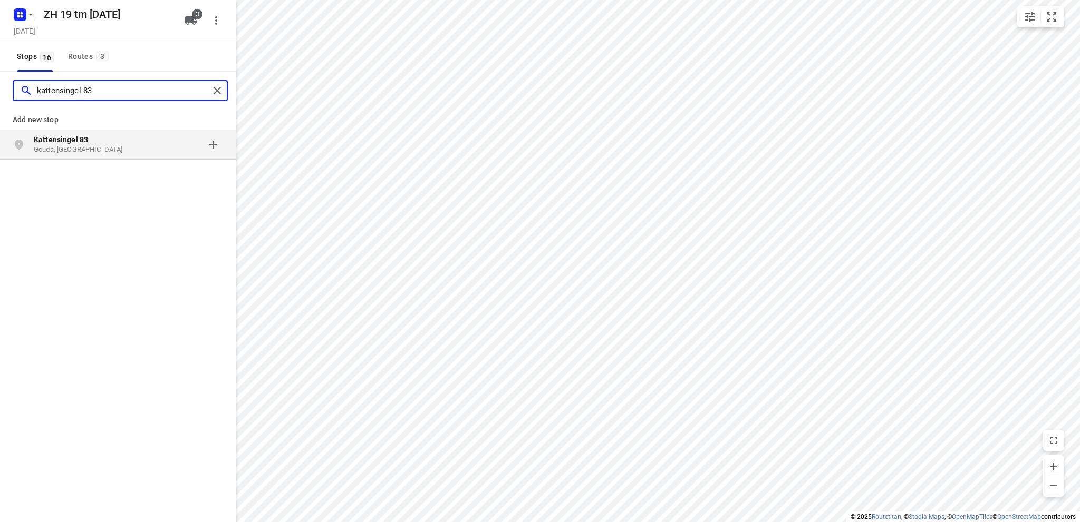
type input "kattensingel 83"
click at [77, 139] on b "Kattensingel 83" at bounding box center [61, 139] width 54 height 8
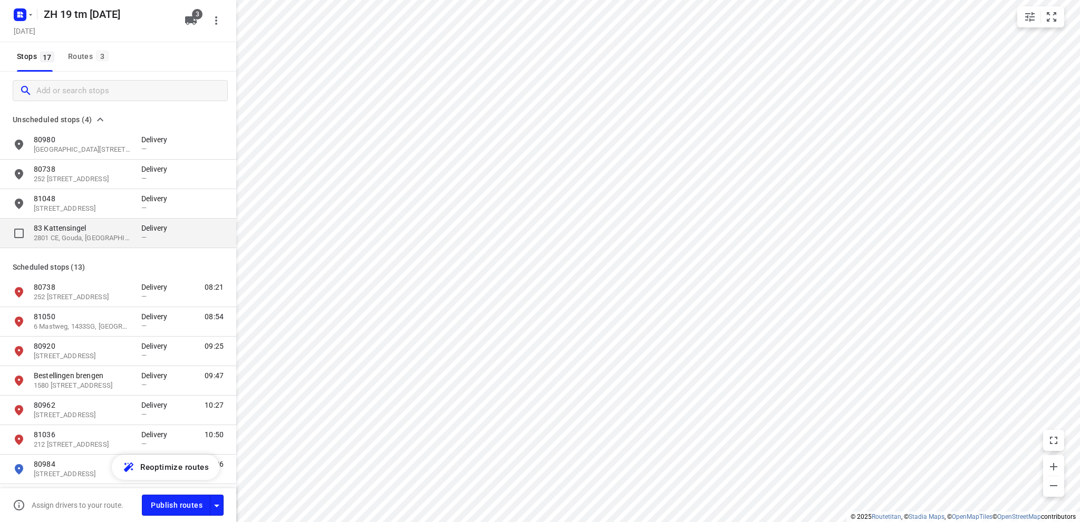
click at [78, 231] on p "83 Kattensingel" at bounding box center [82, 228] width 97 height 11
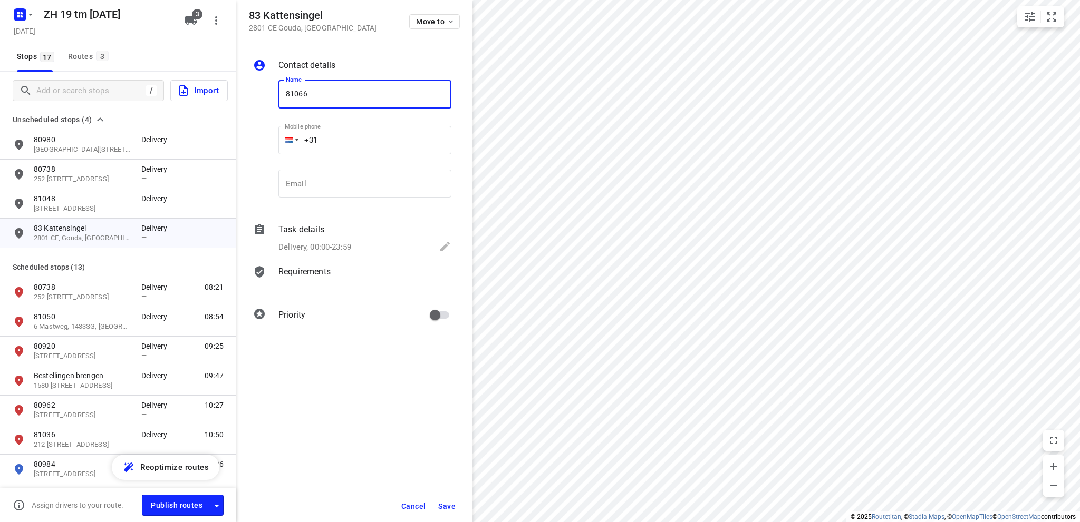
type input "81066"
click at [450, 243] on icon at bounding box center [445, 246] width 13 height 13
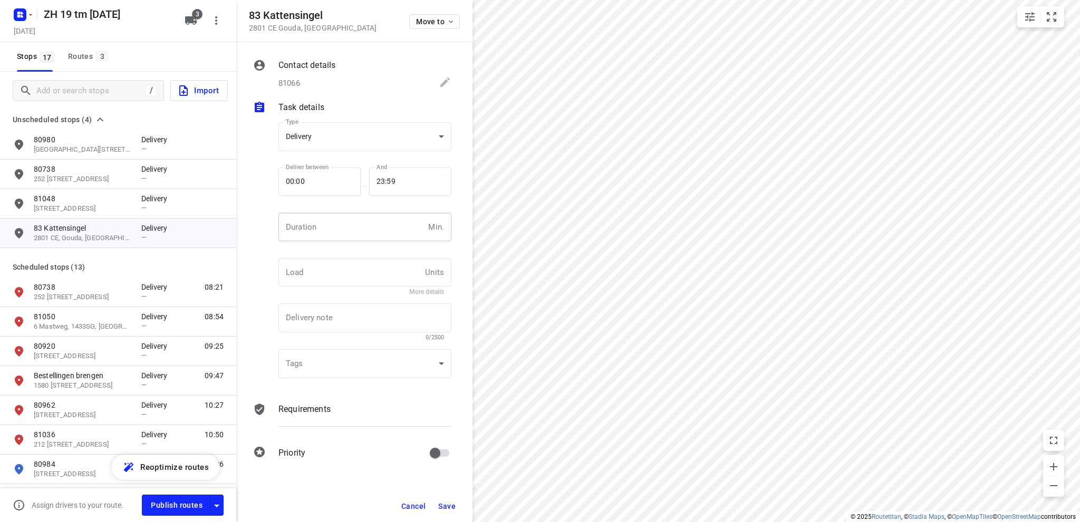
click at [341, 231] on input "number" at bounding box center [350, 227] width 145 height 28
type input "10"
click at [449, 503] on span "Save" at bounding box center [446, 506] width 17 height 8
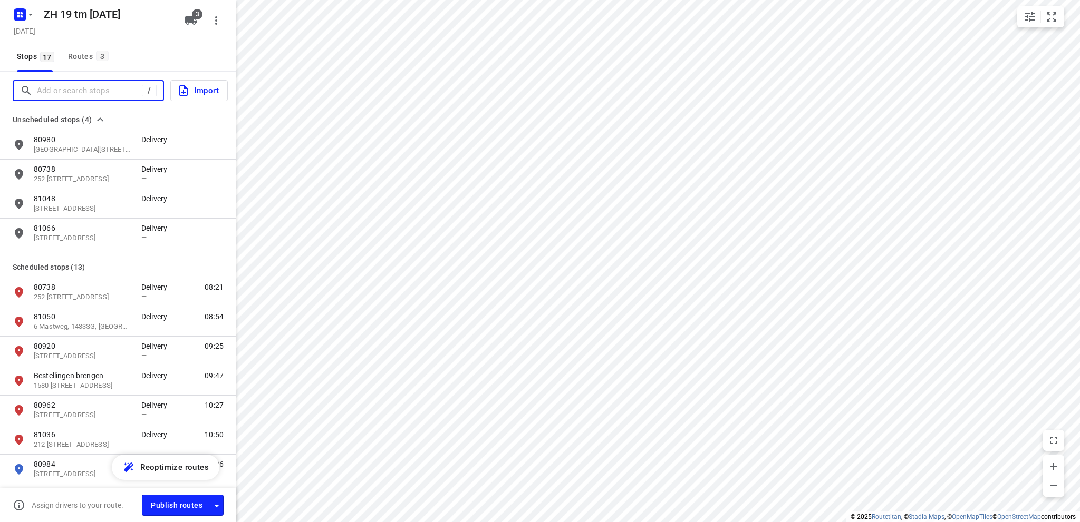
click at [82, 94] on input "Add or search stops" at bounding box center [89, 91] width 105 height 16
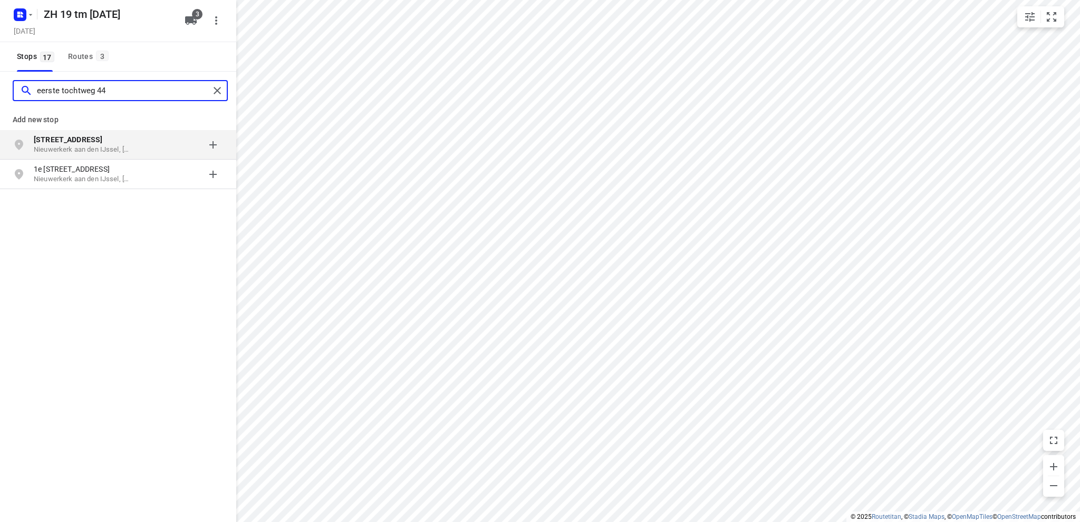
type input "eerste tochtweg 44"
click at [89, 139] on b "Eerste Tochtweg 44" at bounding box center [68, 139] width 69 height 8
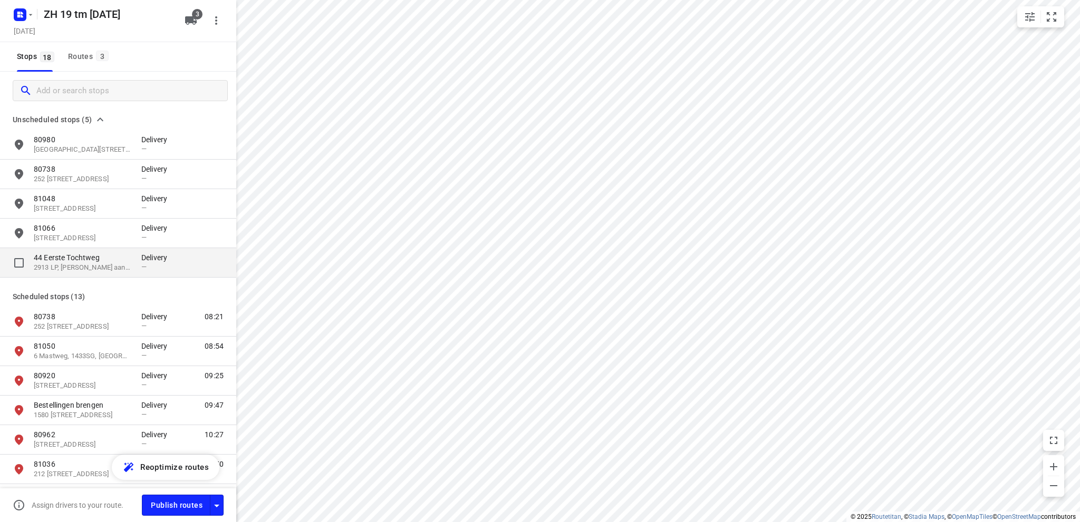
click at [88, 259] on p "44 Eerste Tochtweg" at bounding box center [82, 257] width 97 height 11
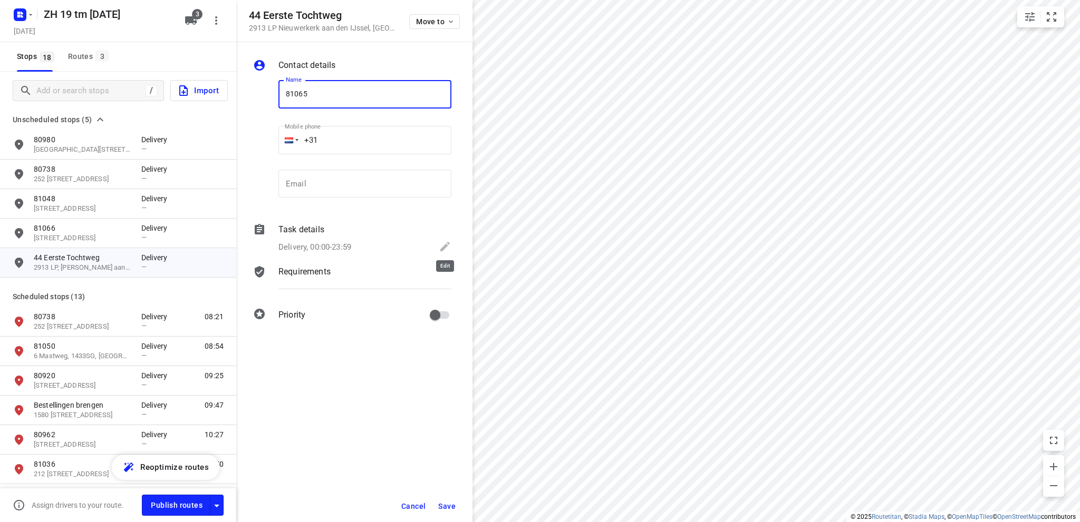
type input "81065"
click at [447, 245] on icon at bounding box center [444, 246] width 9 height 9
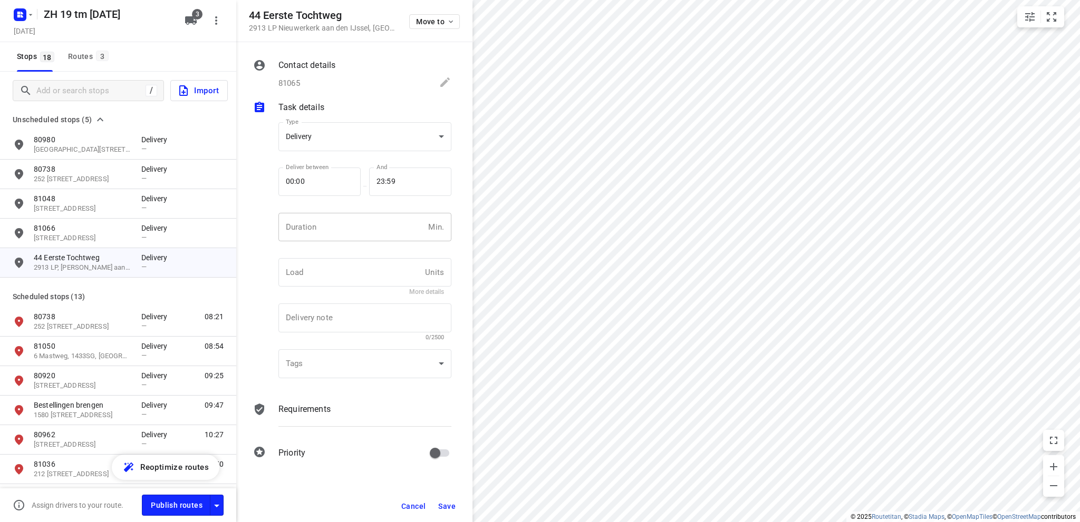
click at [333, 224] on input "number" at bounding box center [350, 227] width 145 height 28
type input "10"
click at [449, 505] on span "Save" at bounding box center [446, 506] width 17 height 8
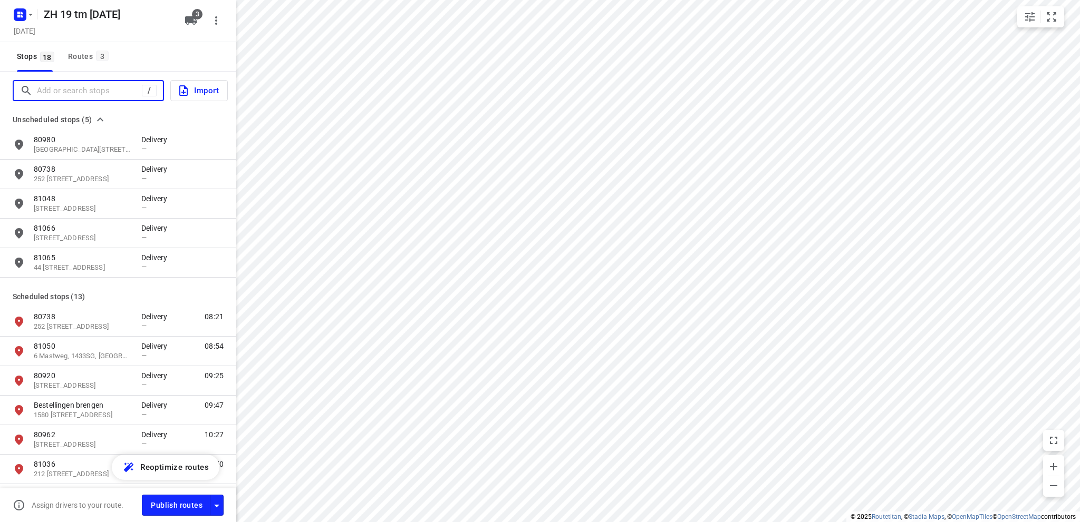
click at [98, 92] on input "Add or search stops" at bounding box center [89, 91] width 105 height 16
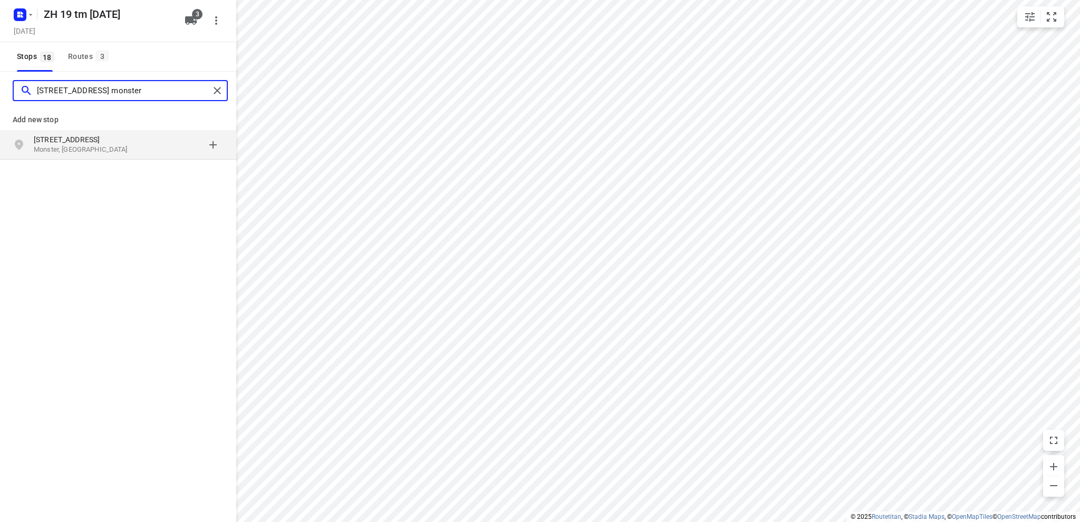
type input "molenstraat 103 monster"
click at [89, 136] on p "Molenstraat 103" at bounding box center [82, 139] width 97 height 11
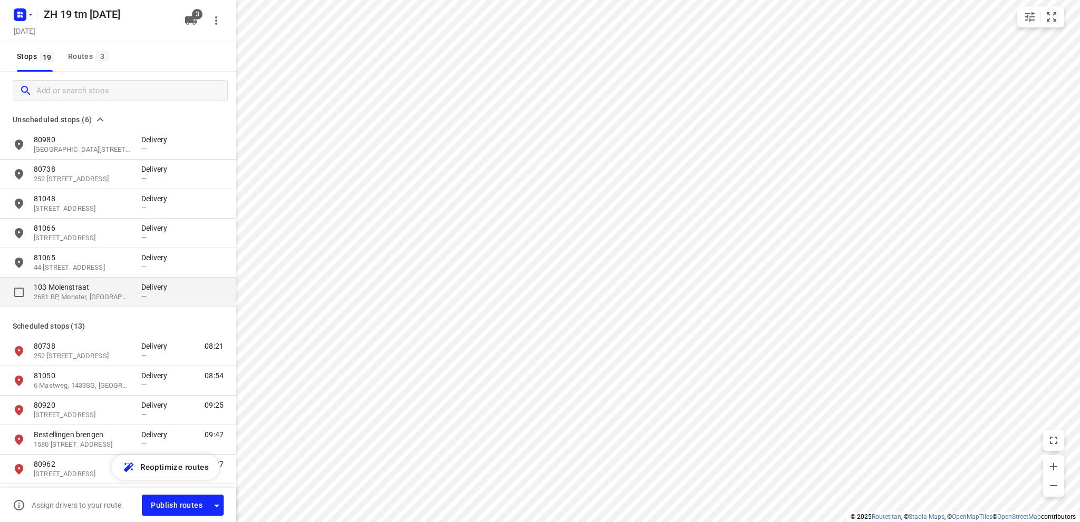
click at [101, 289] on p "103 Molenstraat" at bounding box center [82, 287] width 97 height 11
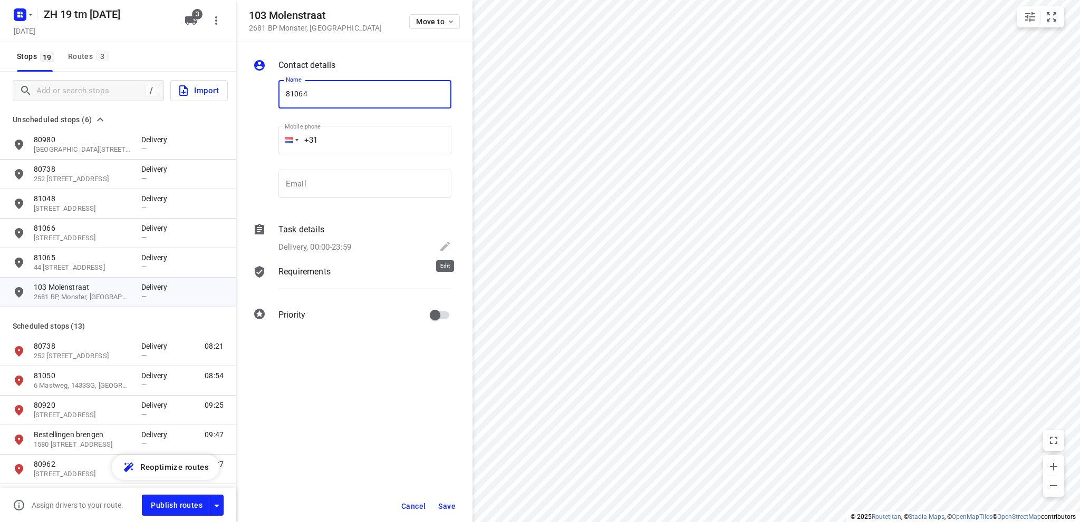
type input "81064"
click at [446, 244] on icon at bounding box center [444, 246] width 9 height 9
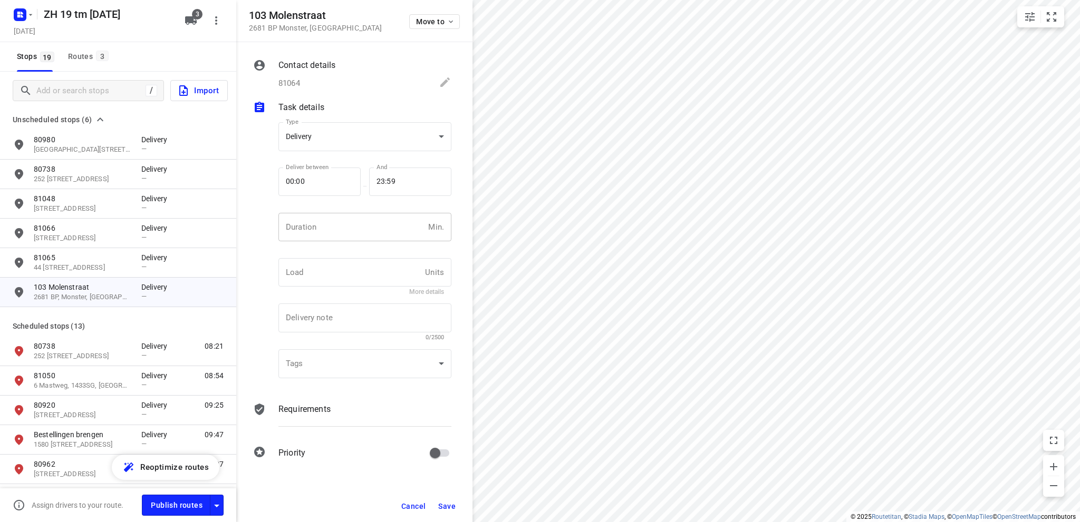
click at [331, 225] on input "number" at bounding box center [350, 227] width 145 height 28
type input "10"
click at [442, 503] on span "Save" at bounding box center [446, 506] width 17 height 8
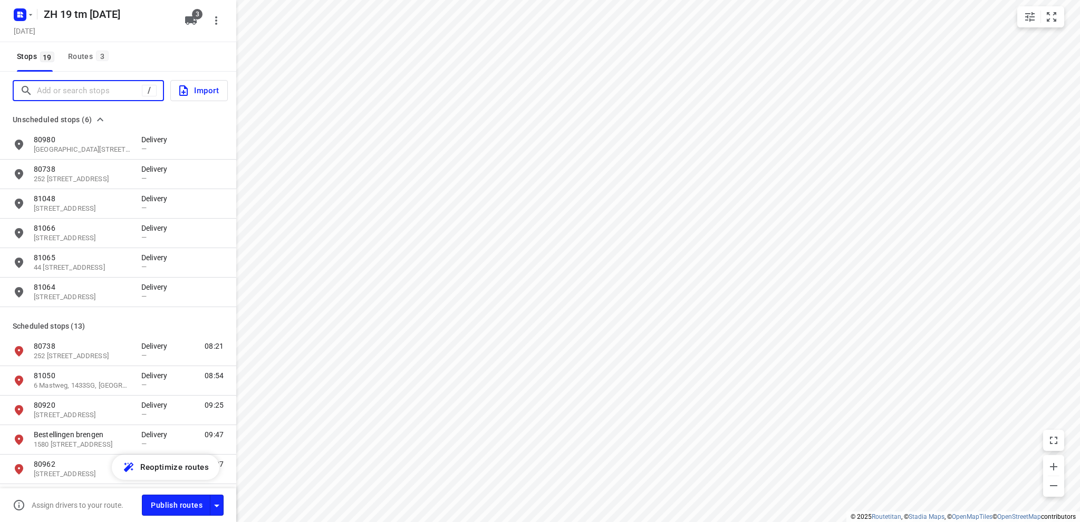
click at [118, 90] on input "Add or search stops" at bounding box center [89, 91] width 105 height 16
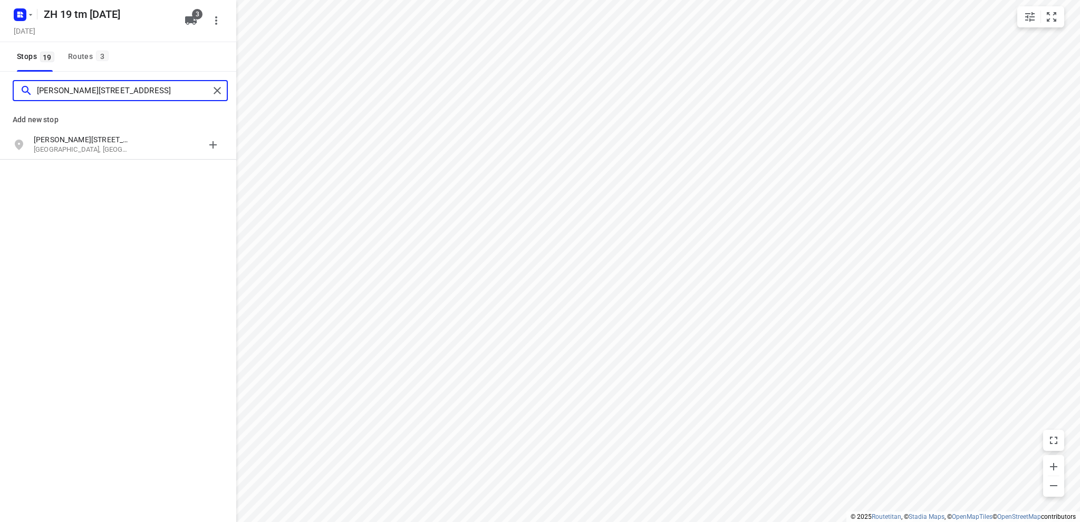
type input "jan steenstraat 15 rijns"
click at [104, 144] on p "Jan Steenstraat 15" at bounding box center [82, 139] width 97 height 11
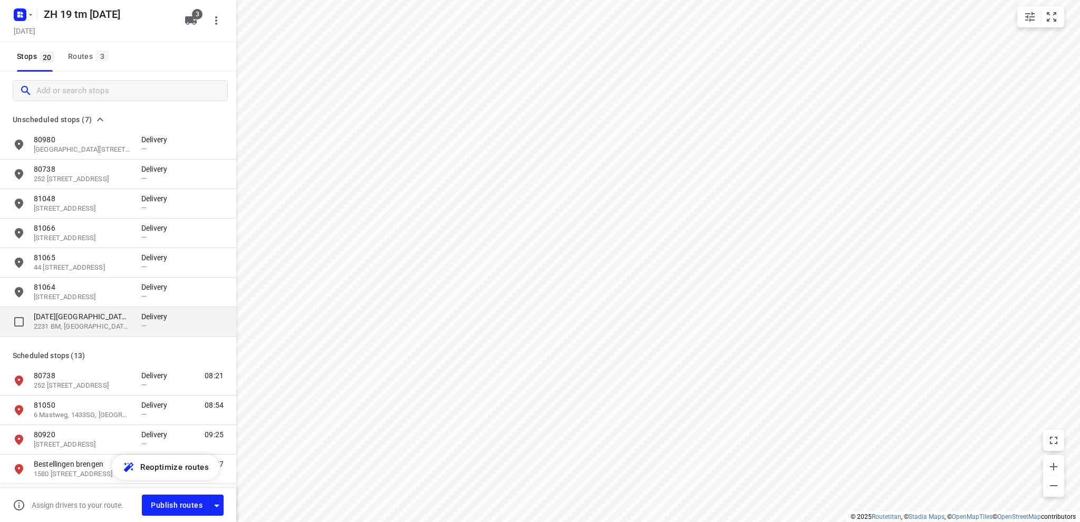
click at [89, 318] on p "15 Jan Steenstraat" at bounding box center [82, 317] width 97 height 11
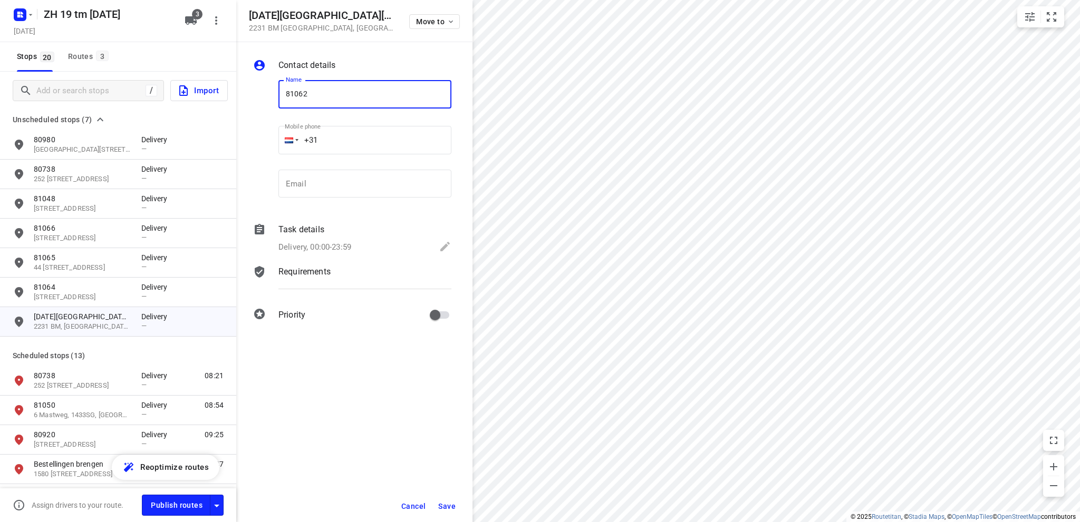
type input "81062"
click at [444, 245] on icon at bounding box center [445, 246] width 13 height 13
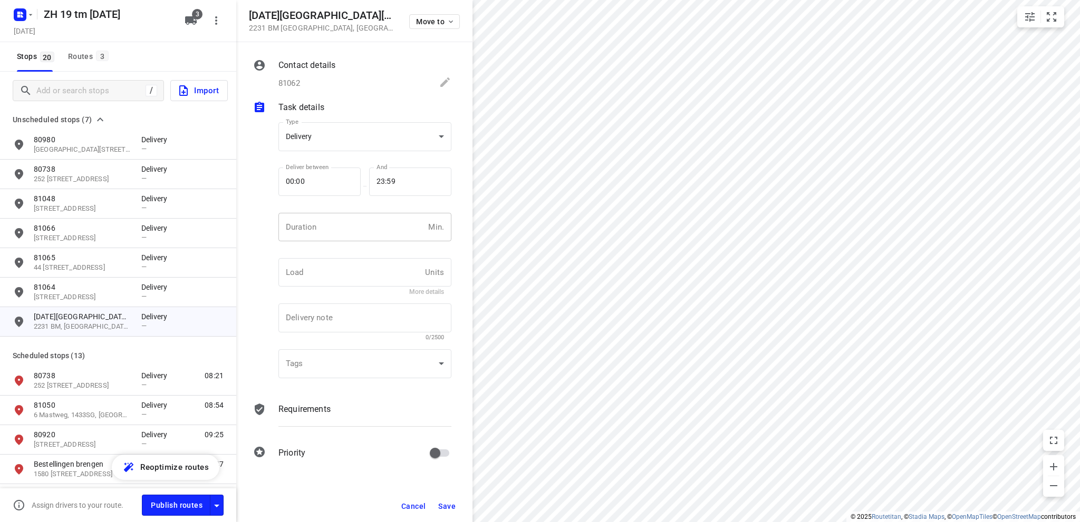
click at [307, 229] on input "number" at bounding box center [350, 227] width 145 height 28
type input "10"
click at [450, 506] on span "Save" at bounding box center [446, 506] width 17 height 8
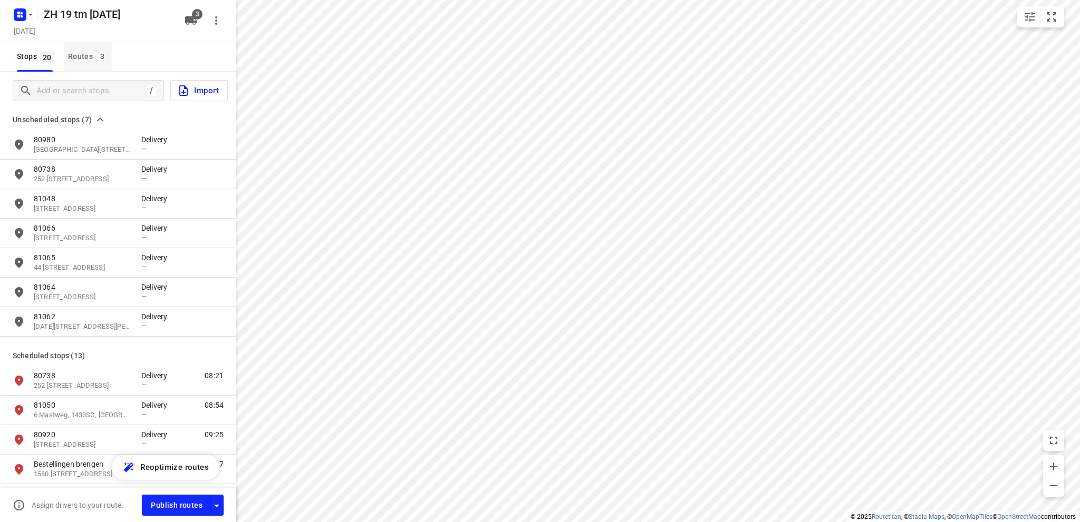
click at [76, 54] on div "Routes 3" at bounding box center [90, 56] width 44 height 13
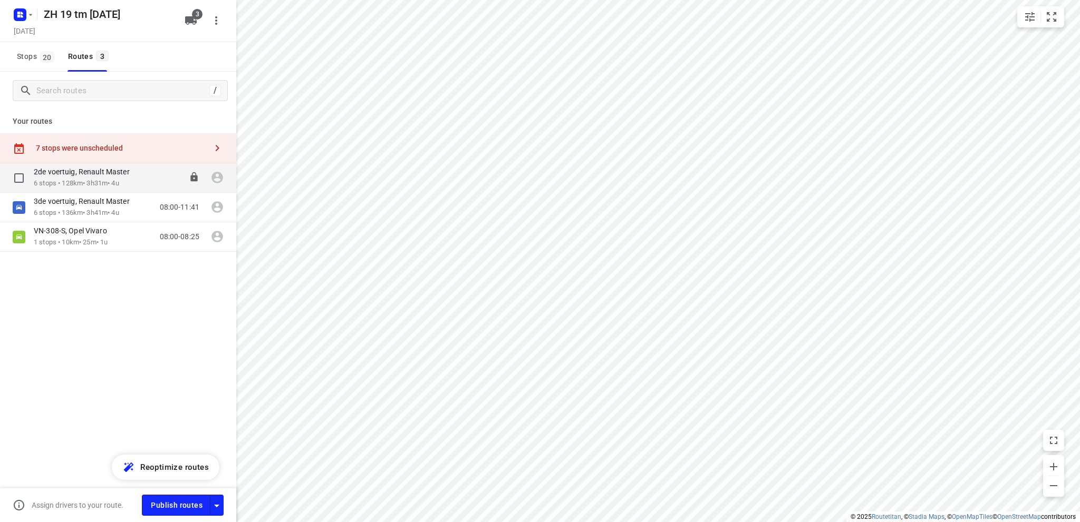
click at [76, 179] on p "6 stops • 128km • 3h31m • 4u" at bounding box center [87, 184] width 106 height 10
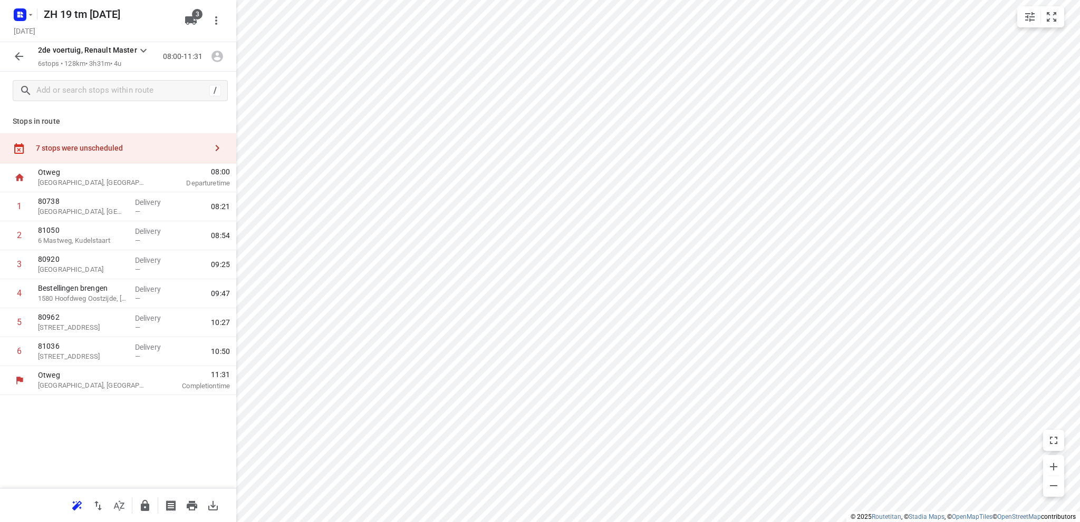
click at [74, 148] on div "7 stops were unscheduled" at bounding box center [121, 148] width 171 height 8
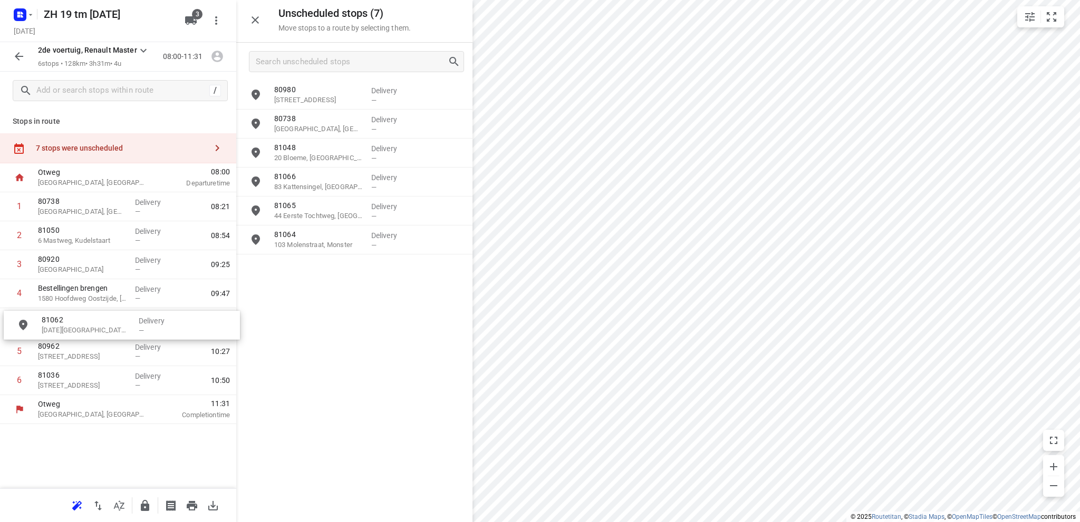
drag, startPoint x: 304, startPoint y: 280, endPoint x: 69, endPoint y: 336, distance: 241.8
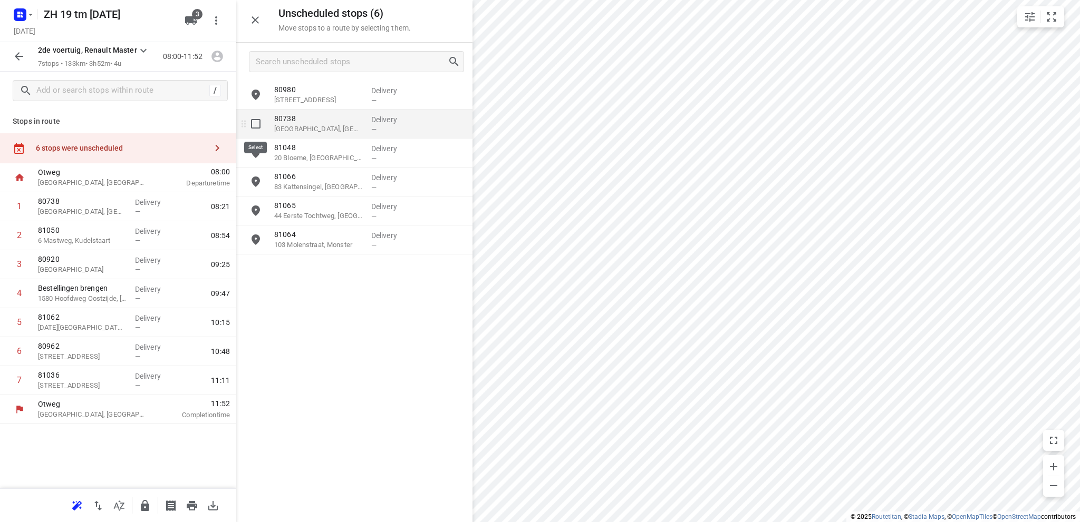
click at [256, 125] on input "grid" at bounding box center [255, 123] width 21 height 21
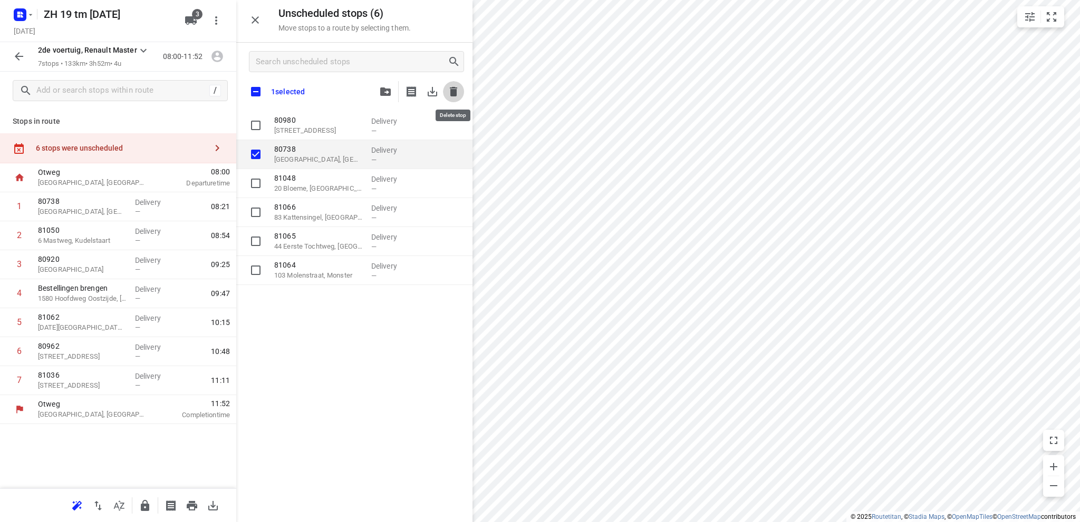
click at [449, 90] on icon "button" at bounding box center [453, 91] width 13 height 13
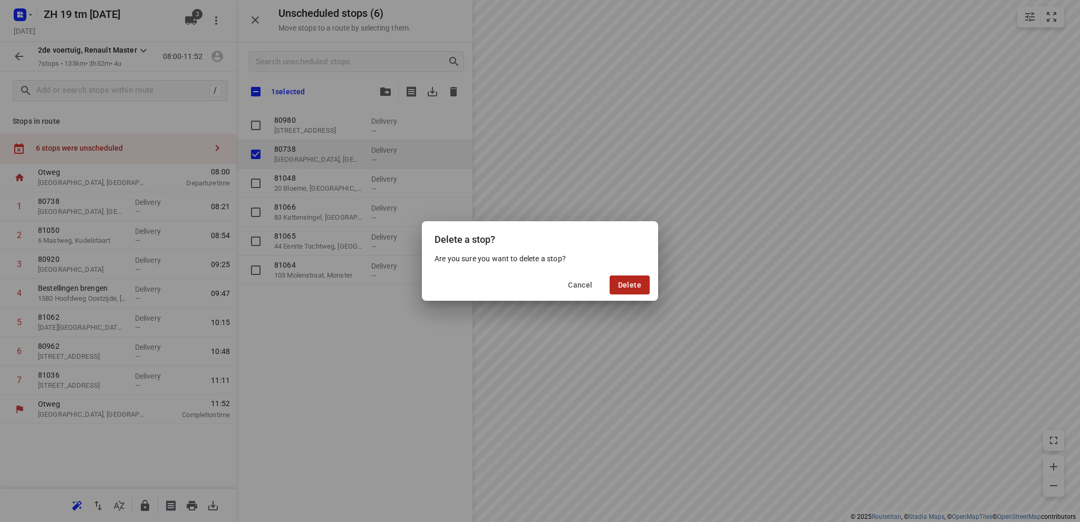
click at [628, 287] on span "Delete" at bounding box center [629, 285] width 23 height 8
checkbox input "true"
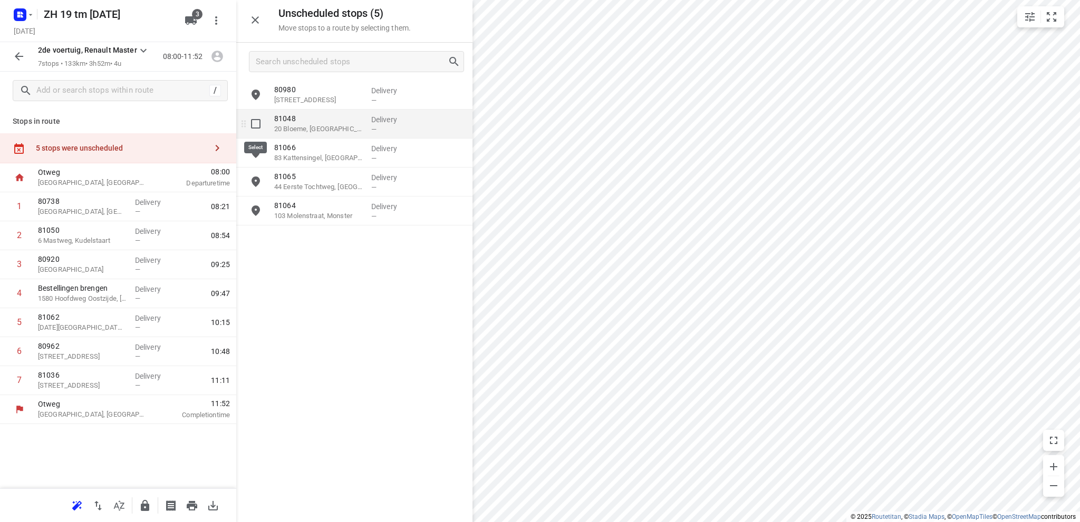
click at [256, 123] on input "grid" at bounding box center [255, 123] width 21 height 21
checkbox input "true"
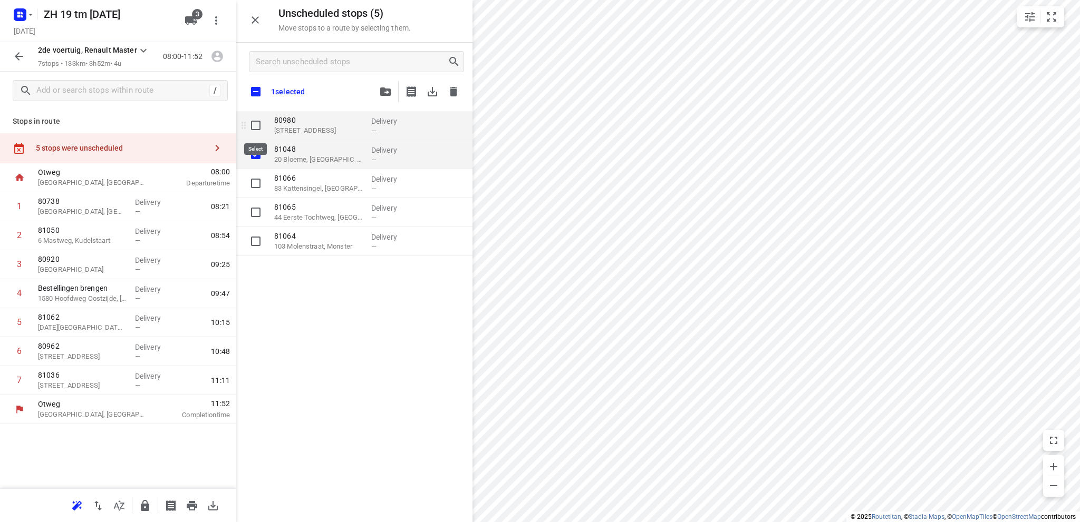
click at [253, 123] on input "grid" at bounding box center [255, 125] width 21 height 21
checkbox input "true"
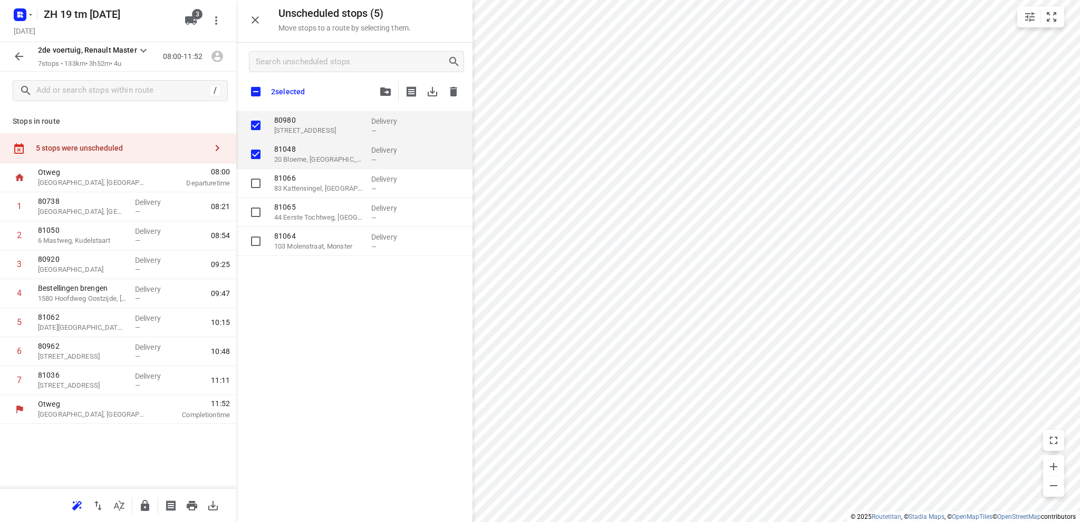
checkbox input "true"
click at [450, 92] on icon "button" at bounding box center [453, 91] width 7 height 9
checkbox input "true"
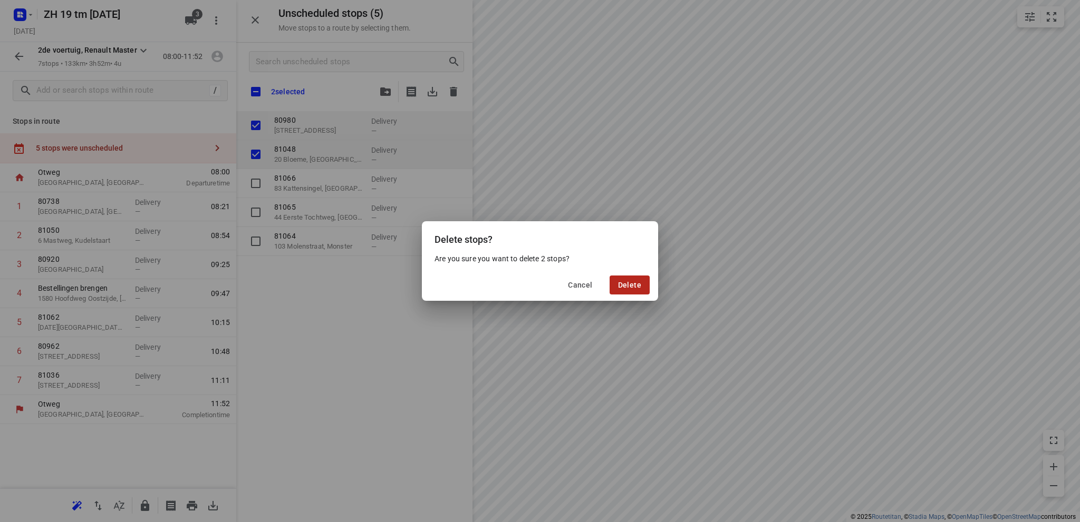
click at [623, 281] on span "Delete" at bounding box center [629, 285] width 23 height 8
checkbox input "true"
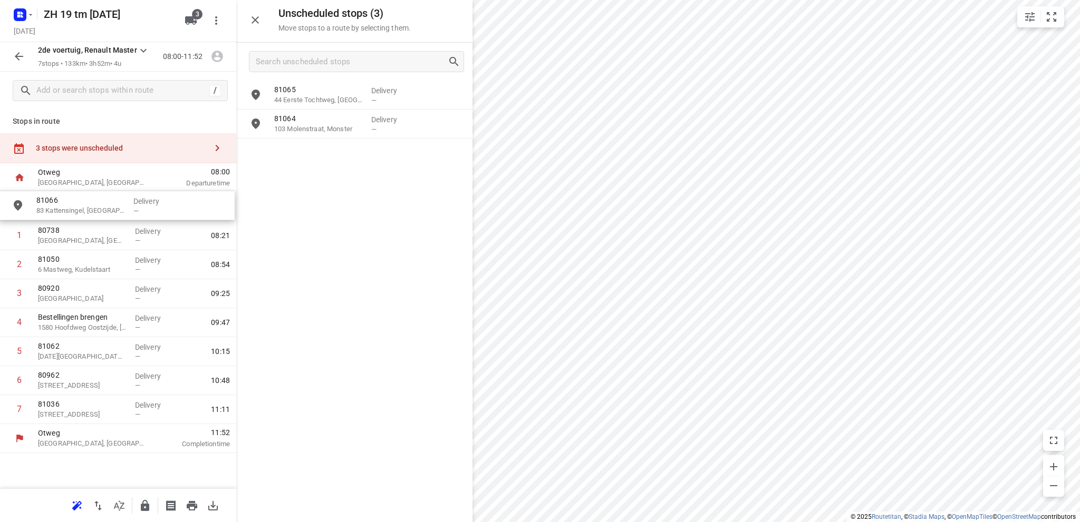
drag, startPoint x: 317, startPoint y: 101, endPoint x: 76, endPoint y: 211, distance: 264.6
click at [19, 54] on icon "button" at bounding box center [19, 56] width 13 height 13
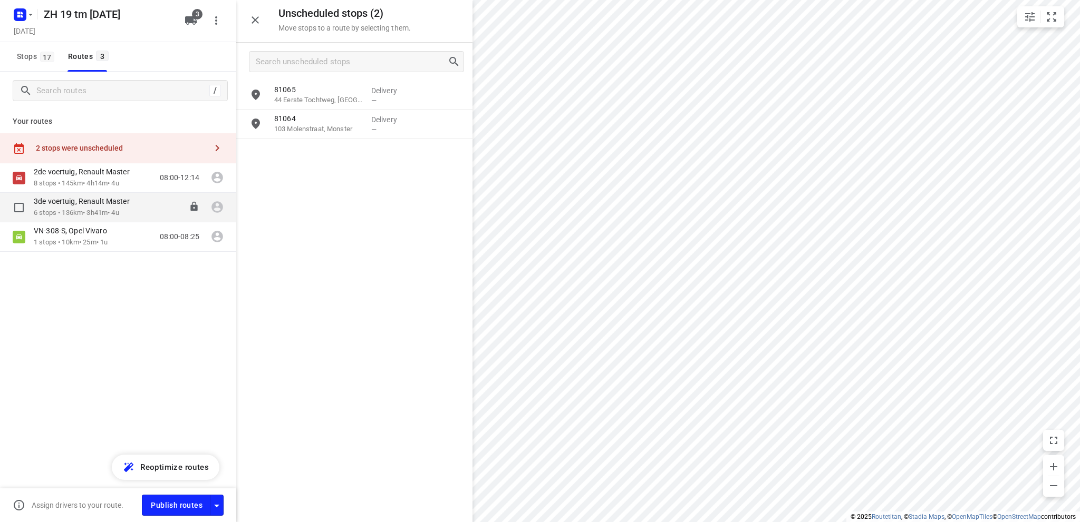
click at [83, 204] on p "3de voertuig, Renault Master" at bounding box center [85, 201] width 102 height 9
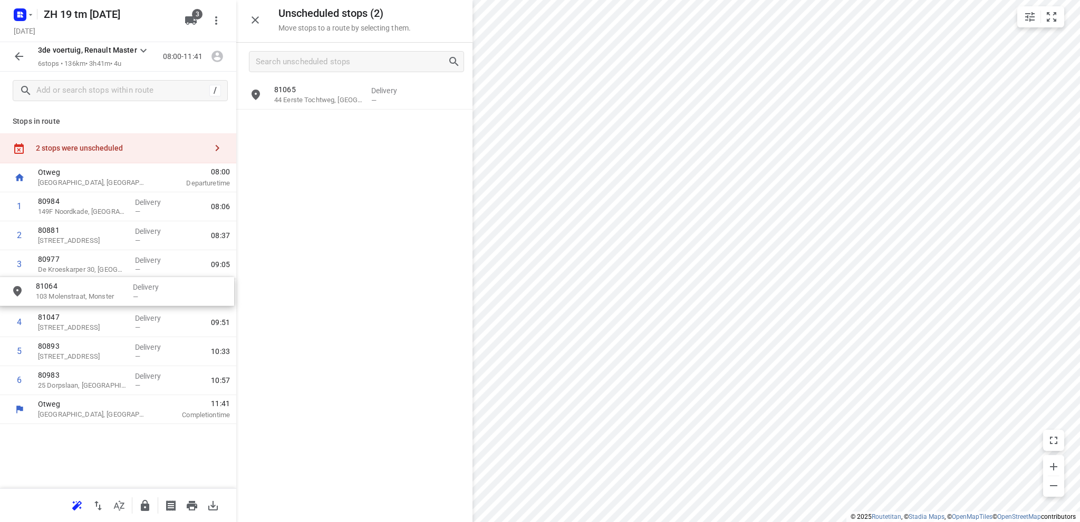
drag, startPoint x: 346, startPoint y: 131, endPoint x: 105, endPoint y: 299, distance: 293.5
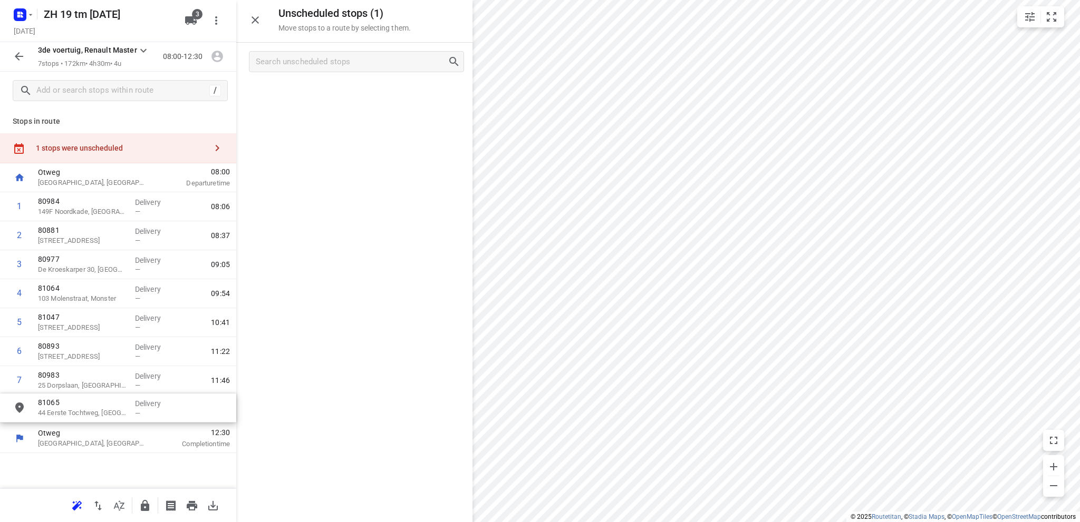
drag, startPoint x: 327, startPoint y: 99, endPoint x: 89, endPoint y: 413, distance: 394.6
